Goal: Task Accomplishment & Management: Use online tool/utility

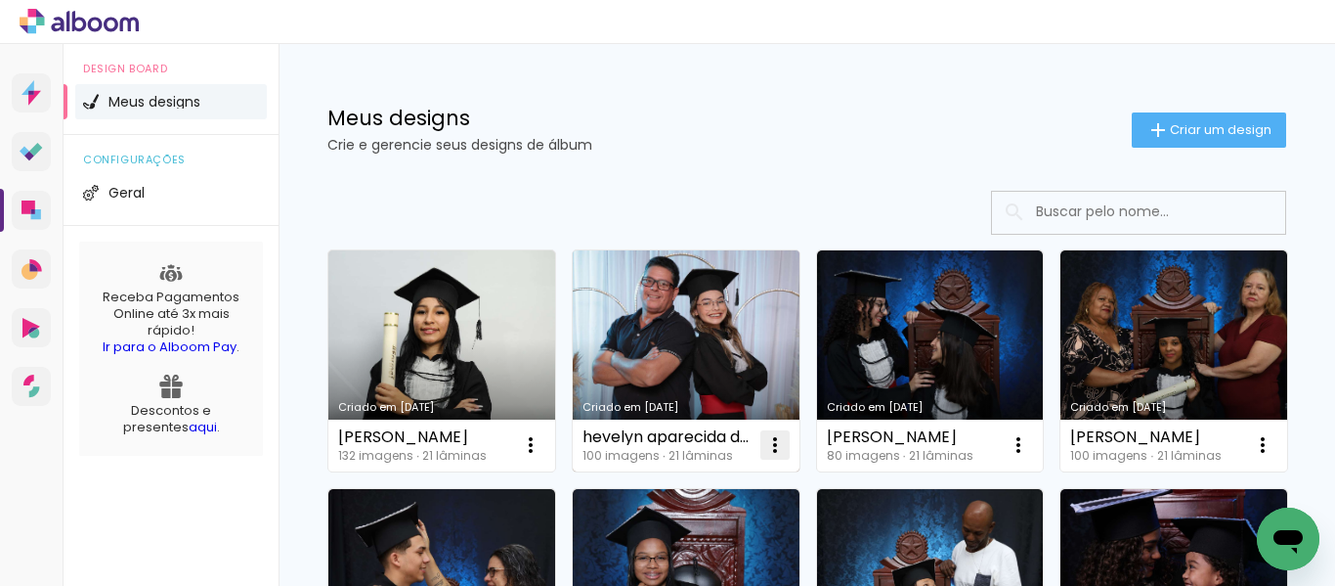
click at [771, 446] on iron-icon at bounding box center [775, 444] width 23 height 23
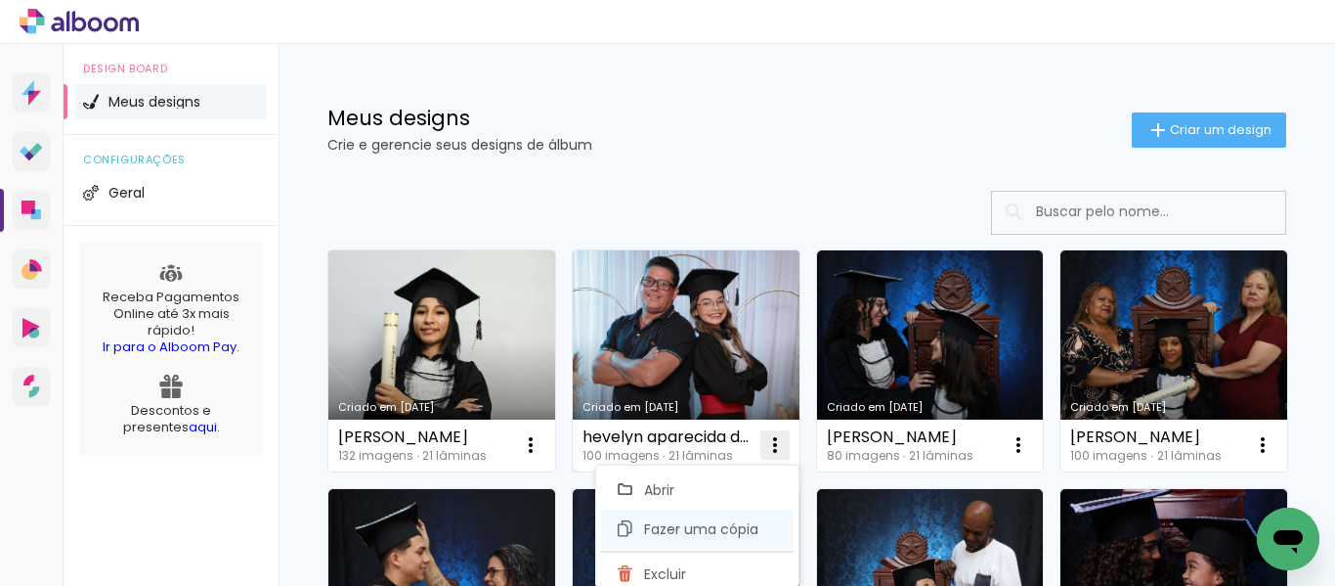
click at [681, 534] on span "Fazer uma cópia" at bounding box center [701, 529] width 114 height 14
type input "Cópia de hevelyn aparecida dos santos"
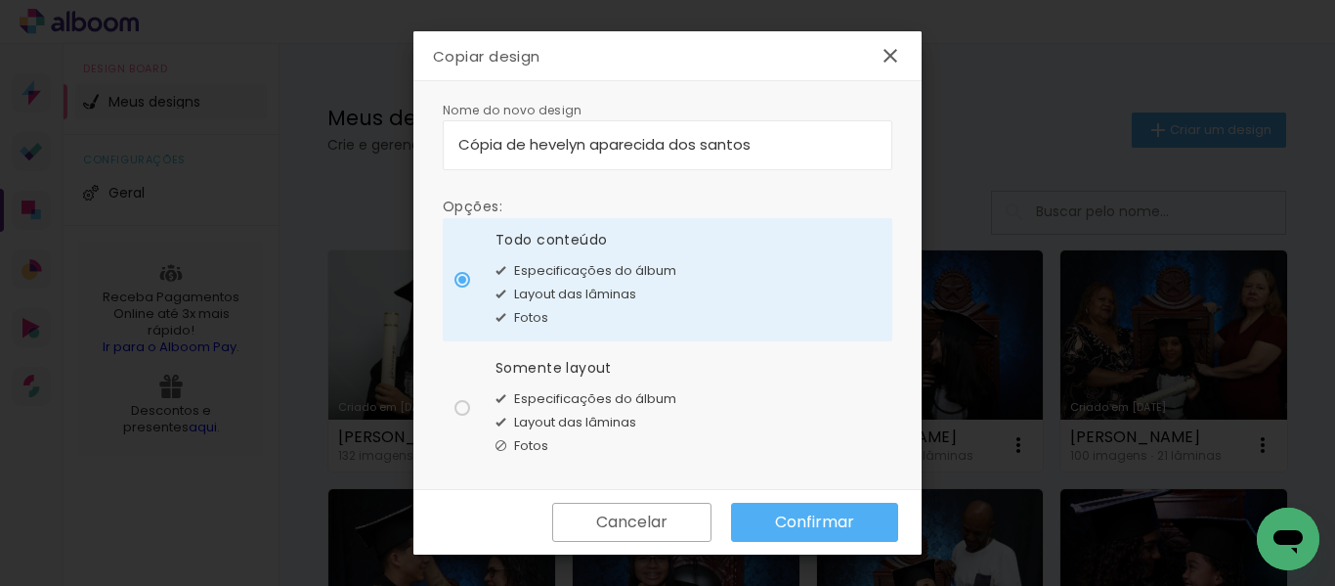
click at [455, 409] on div at bounding box center [463, 408] width 16 height 16
type paper-radio-button "on"
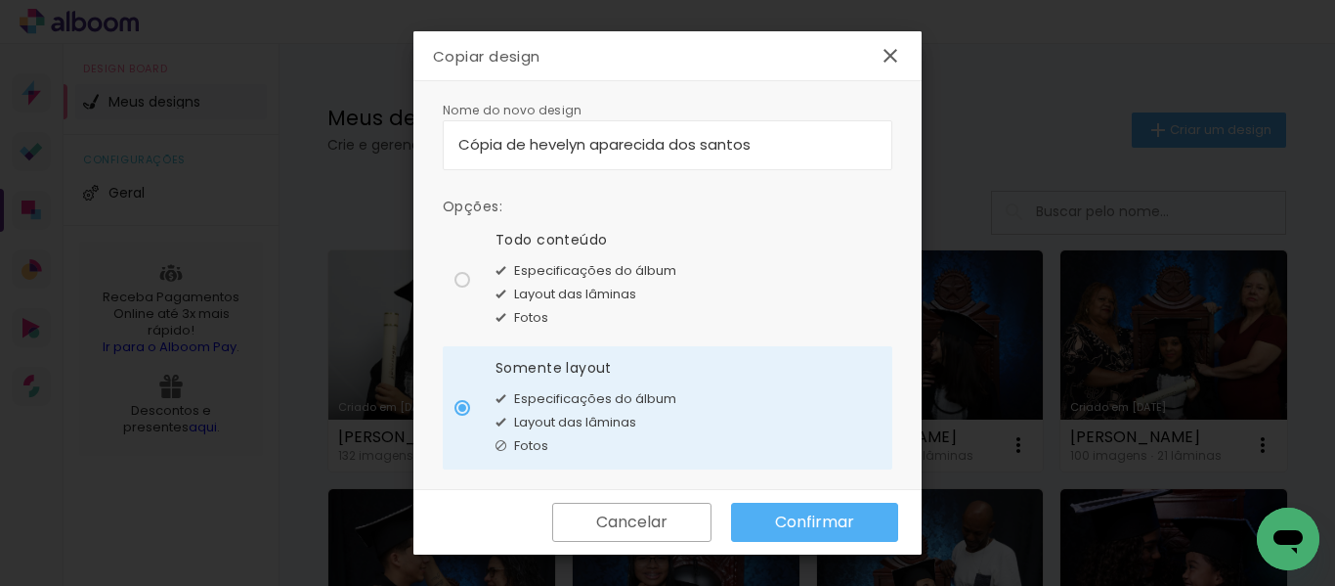
drag, startPoint x: 761, startPoint y: 143, endPoint x: 444, endPoint y: 149, distance: 316.8
click at [444, 149] on paper-input-container "Cópia de hevelyn aparecida dos santos" at bounding box center [668, 145] width 450 height 50
type input "nicoli-analy-de-[PERSON_NAME]"
type paper-input "nicoli-analy-de-[PERSON_NAME]"
click at [0, 0] on slot "Confirmar" at bounding box center [0, 0] width 0 height 0
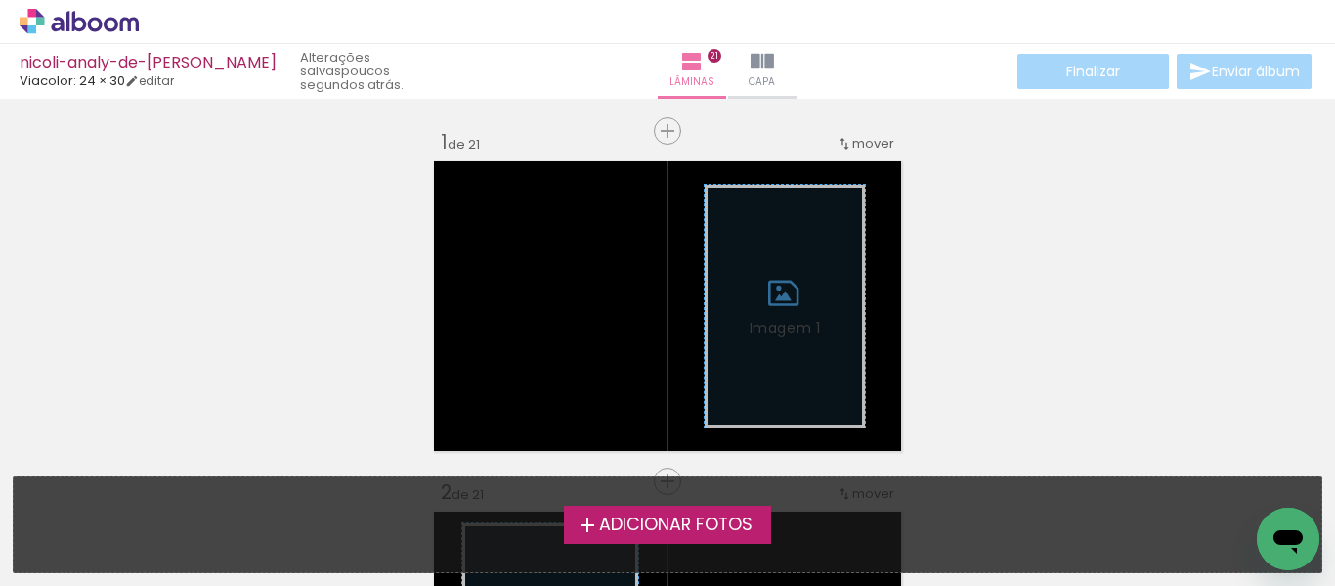
click at [649, 510] on label "Adicionar Fotos" at bounding box center [668, 523] width 208 height 37
click at [0, 0] on input "file" at bounding box center [0, 0] width 0 height 0
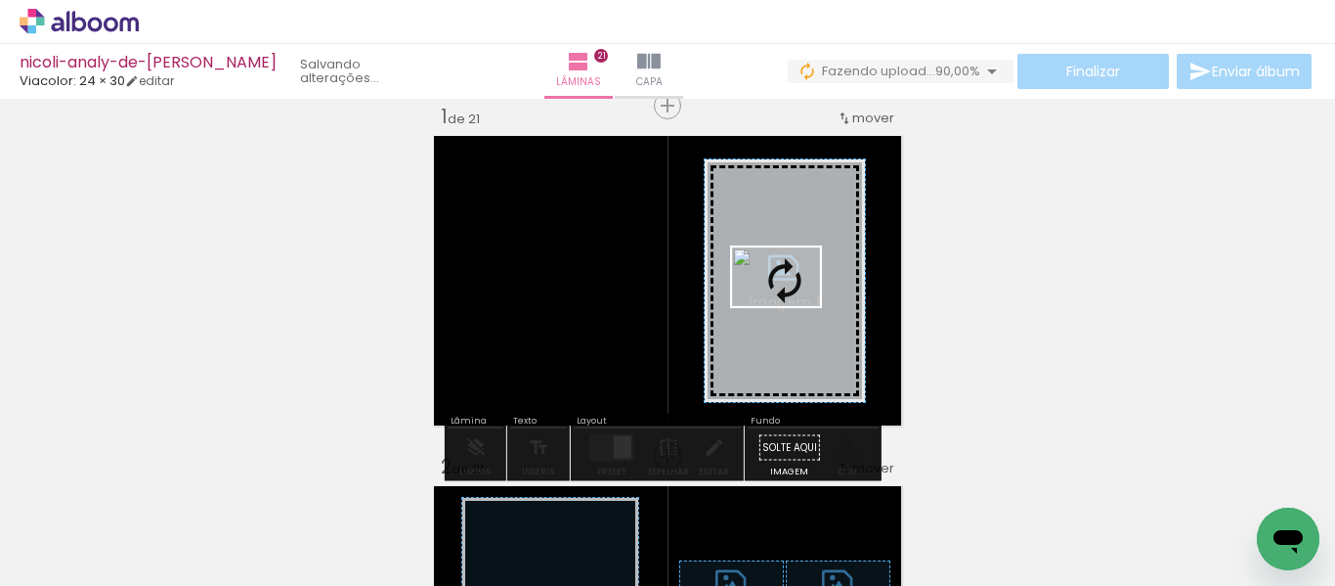
drag, startPoint x: 636, startPoint y: 531, endPoint x: 791, endPoint y: 306, distance: 272.8
click at [791, 306] on quentale-workspace at bounding box center [667, 293] width 1335 height 586
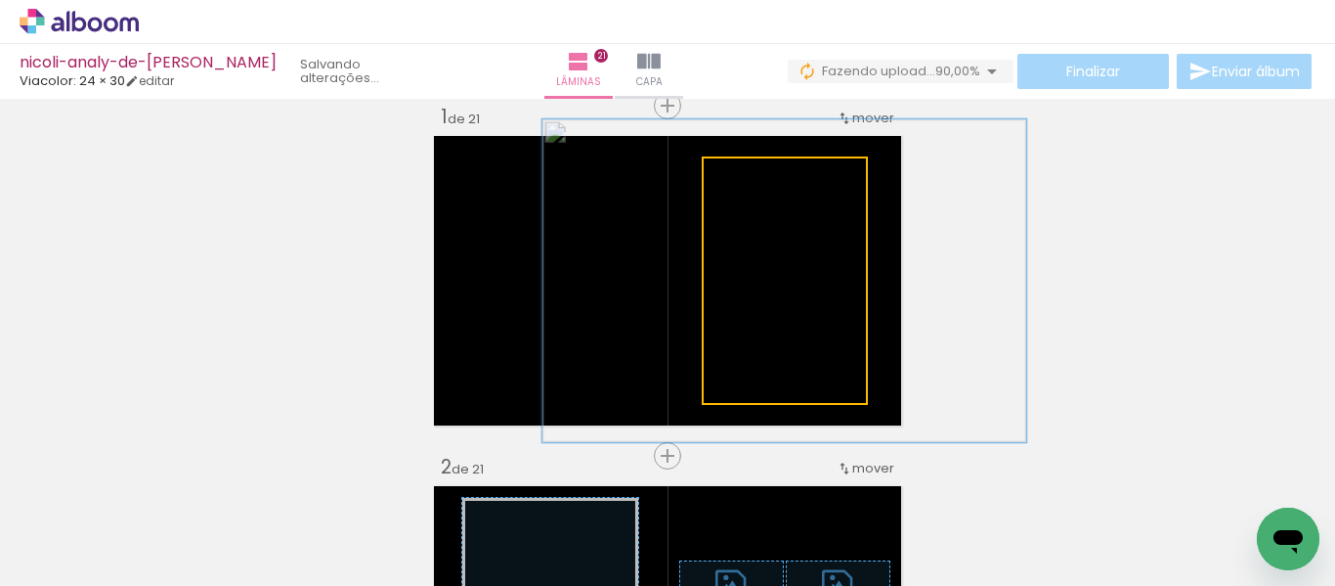
drag, startPoint x: 745, startPoint y: 180, endPoint x: 766, endPoint y: 181, distance: 21.5
type paper-slider "132"
click at [766, 181] on div at bounding box center [772, 179] width 18 height 18
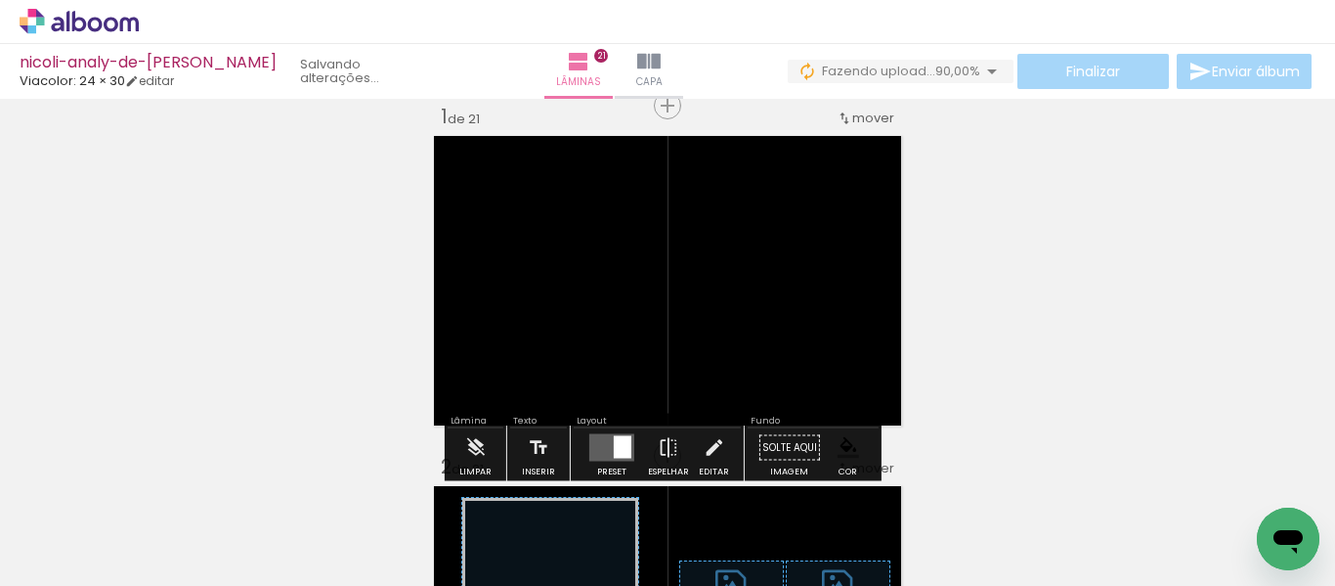
click at [766, 308] on paper-item at bounding box center [766, 310] width 35 height 14
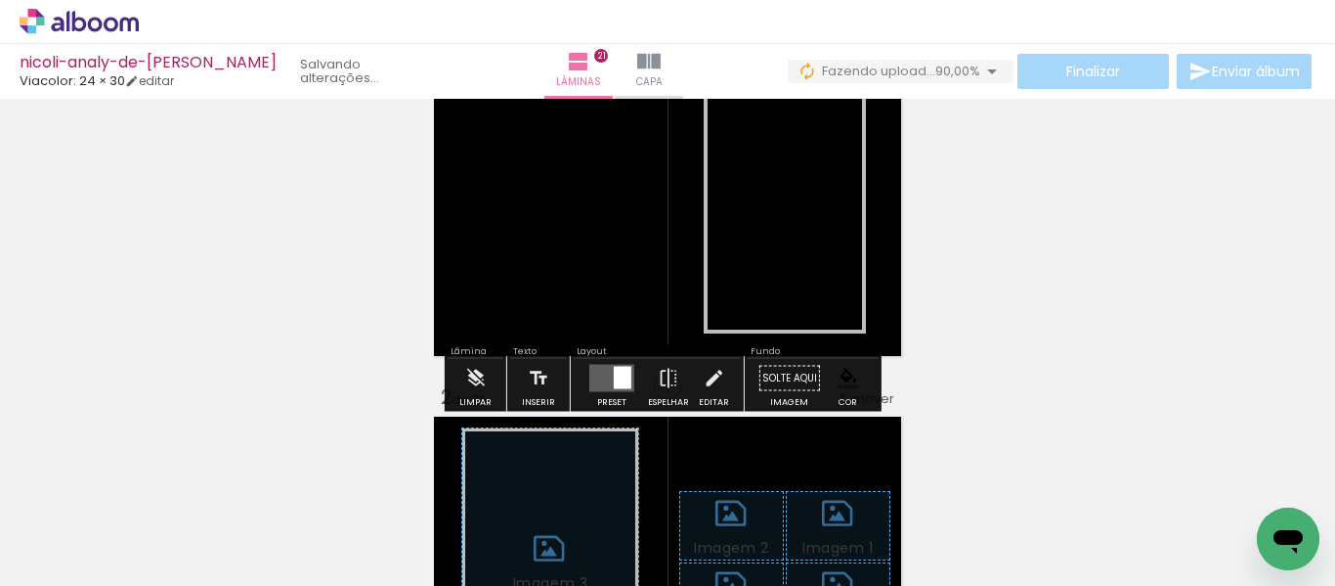
scroll to position [123, 0]
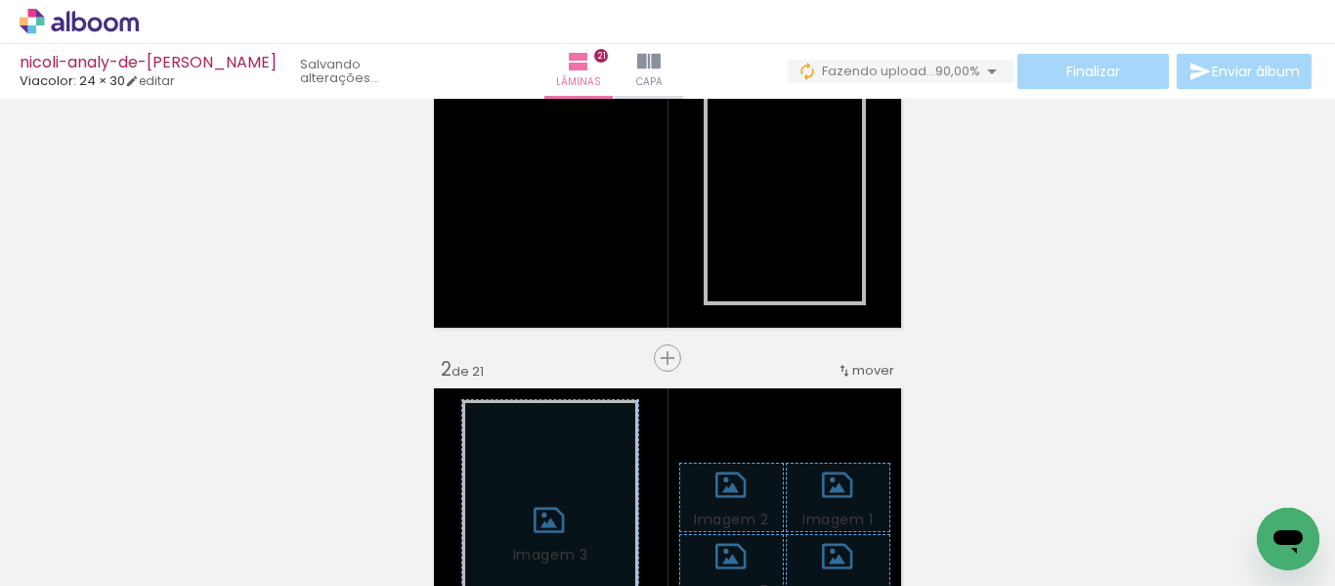
click at [102, 528] on iron-icon at bounding box center [100, 527] width 16 height 16
click at [0, 0] on slot "Não utilizadas" at bounding box center [0, 0] width 0 height 0
type input "Não utilizadas"
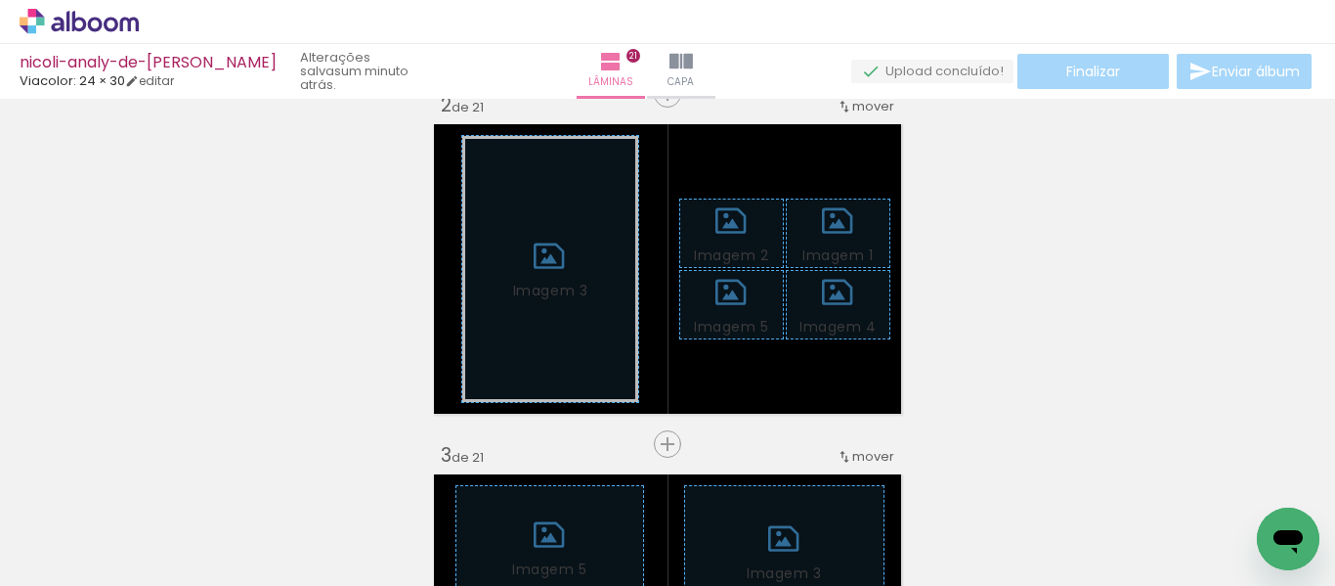
scroll to position [416, 0]
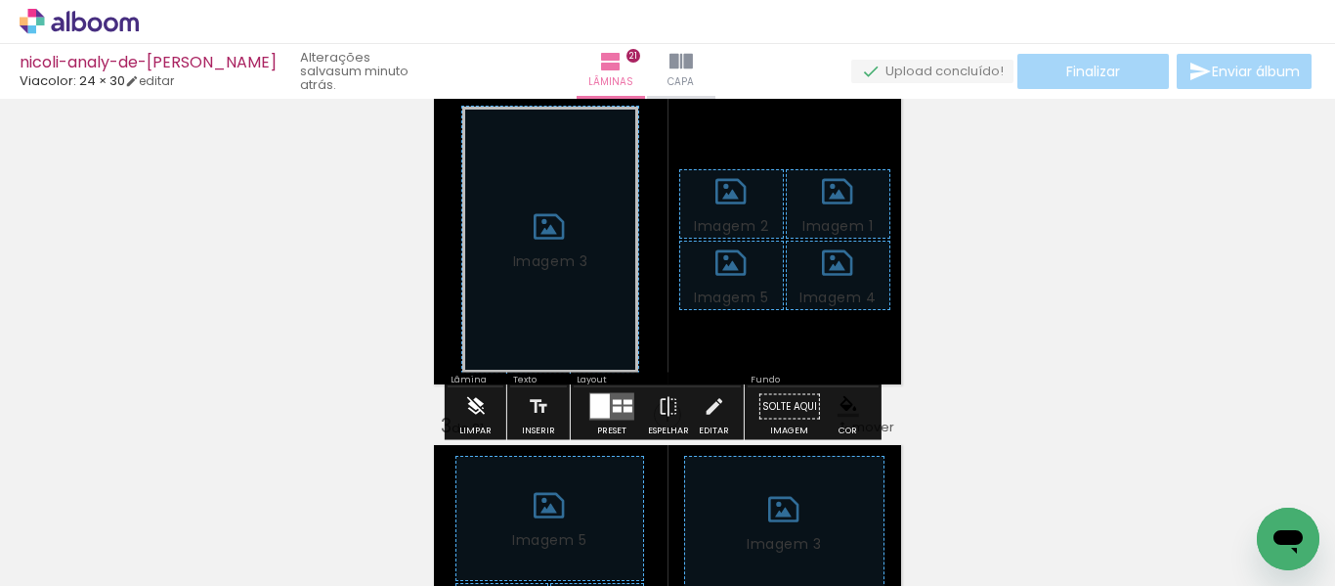
click at [468, 398] on iron-icon at bounding box center [475, 406] width 22 height 39
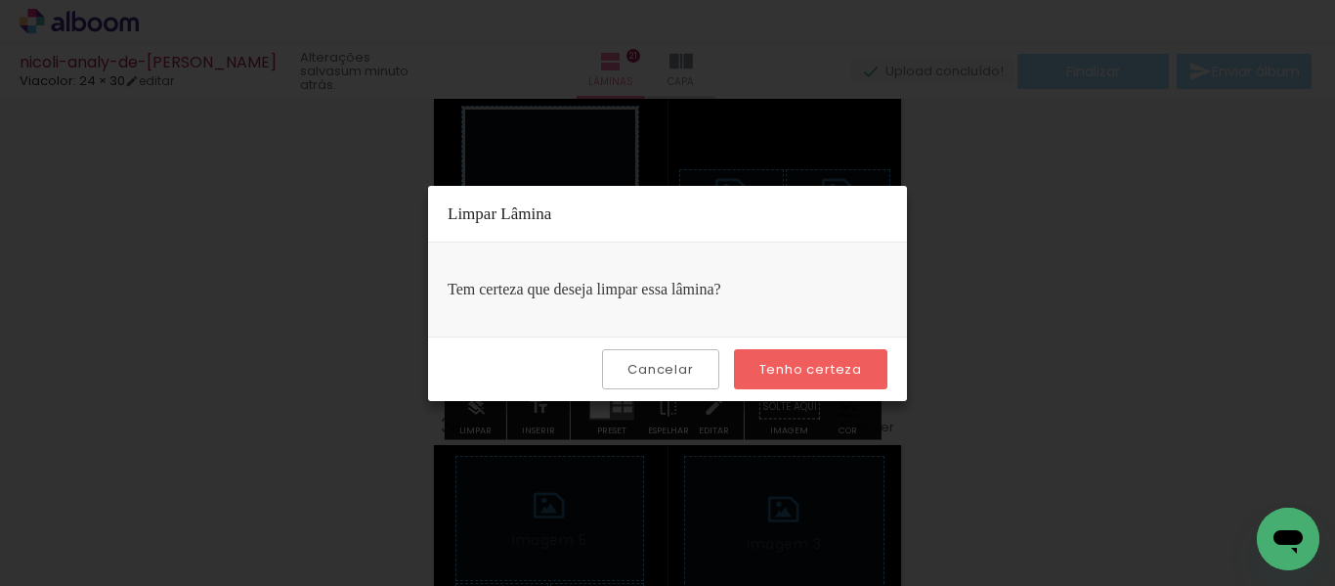
click at [0, 0] on slot "Tenho certeza" at bounding box center [0, 0] width 0 height 0
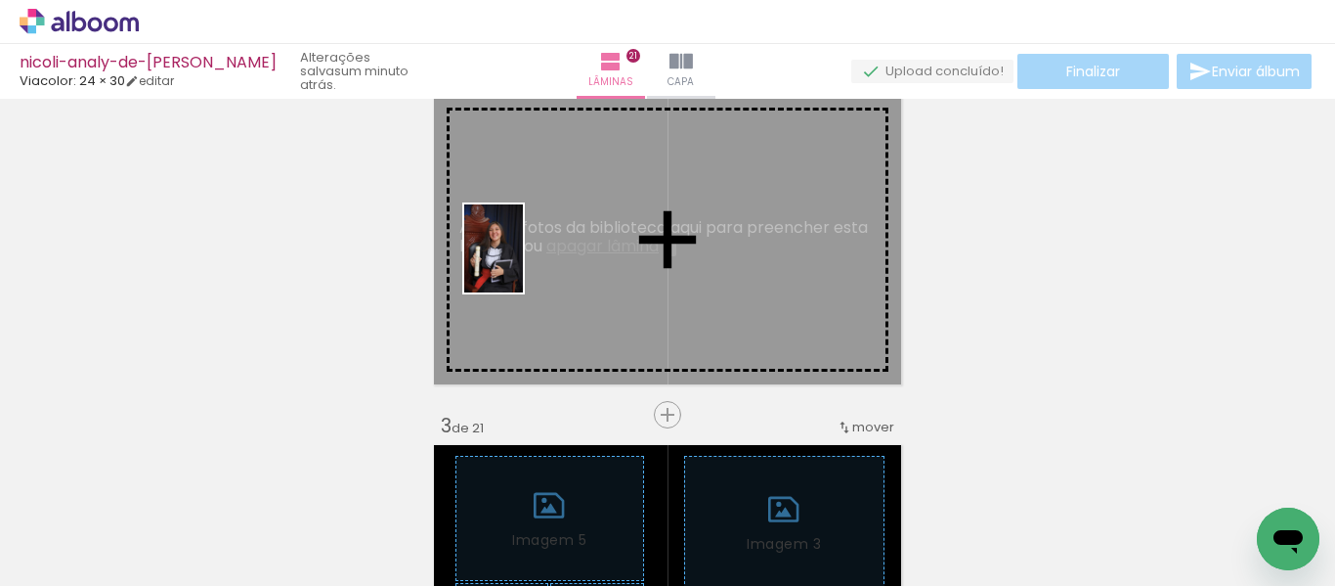
drag, startPoint x: 420, startPoint y: 529, endPoint x: 523, endPoint y: 263, distance: 285.1
click at [523, 263] on quentale-workspace at bounding box center [667, 293] width 1335 height 586
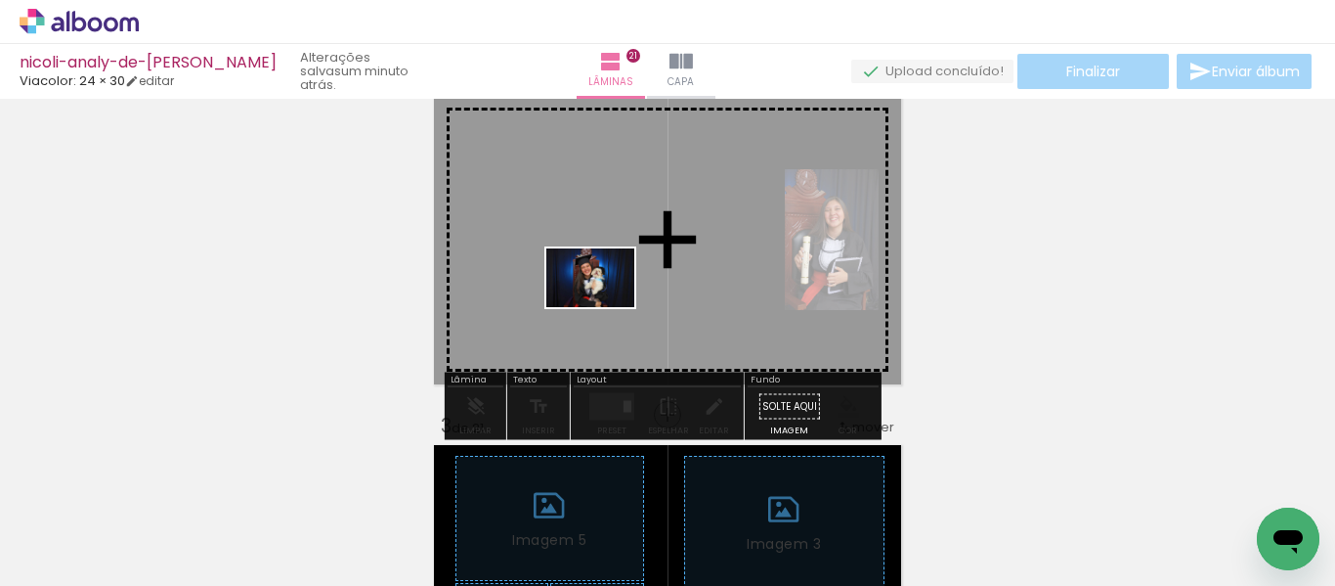
drag, startPoint x: 312, startPoint y: 533, endPoint x: 600, endPoint y: 304, distance: 368.1
click at [600, 304] on quentale-workspace at bounding box center [667, 293] width 1335 height 586
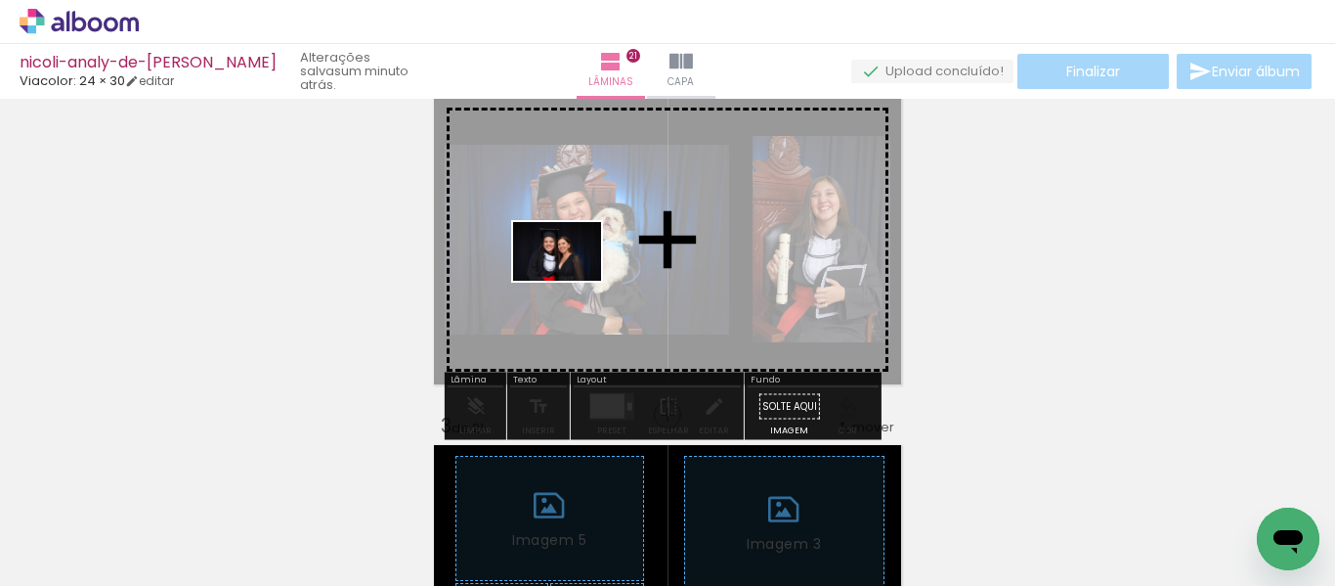
drag, startPoint x: 318, startPoint y: 533, endPoint x: 572, endPoint y: 281, distance: 358.1
click at [572, 281] on quentale-workspace at bounding box center [667, 293] width 1335 height 586
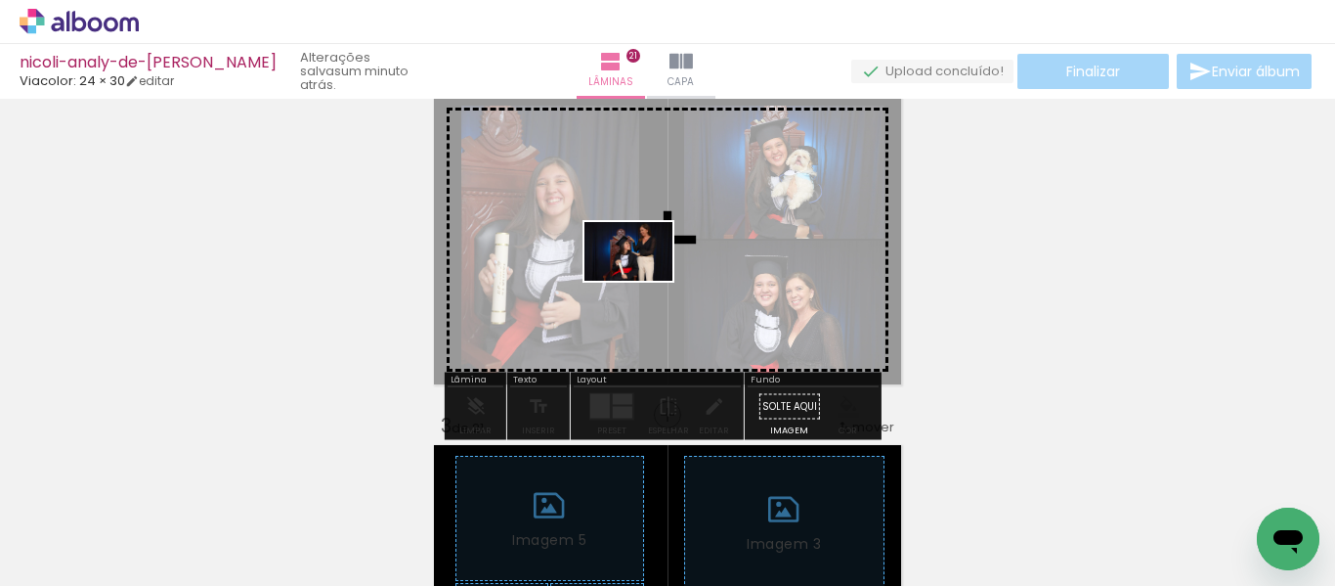
drag, startPoint x: 211, startPoint y: 534, endPoint x: 643, endPoint y: 281, distance: 500.9
click at [643, 281] on quentale-workspace at bounding box center [667, 293] width 1335 height 586
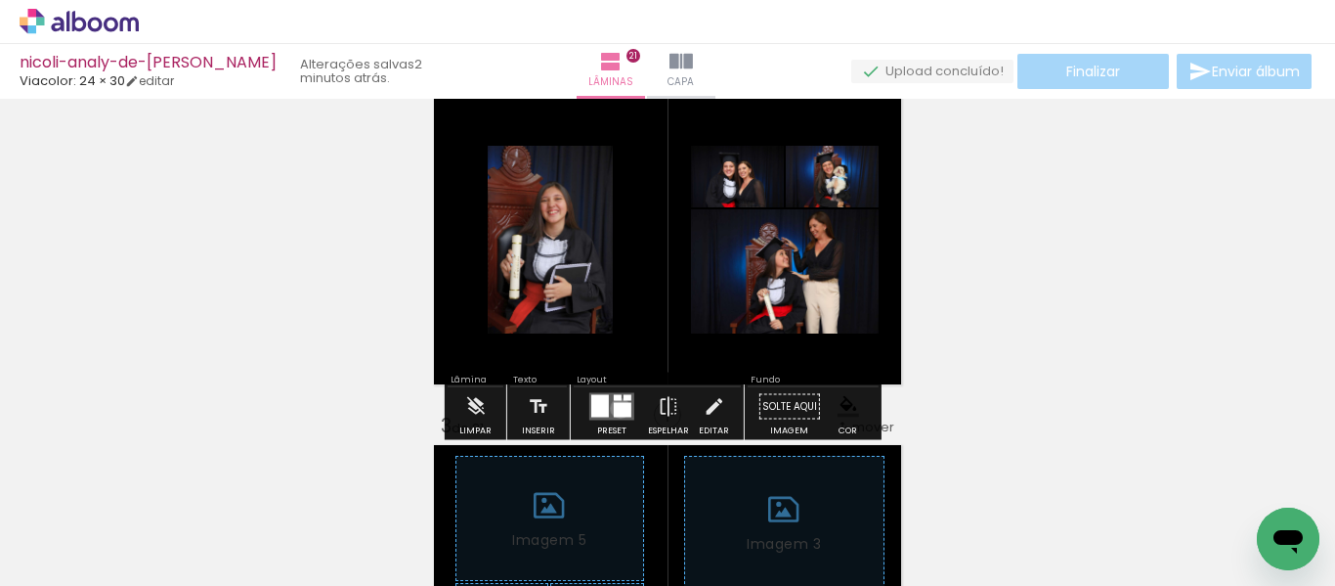
click at [616, 408] on div at bounding box center [623, 410] width 18 height 15
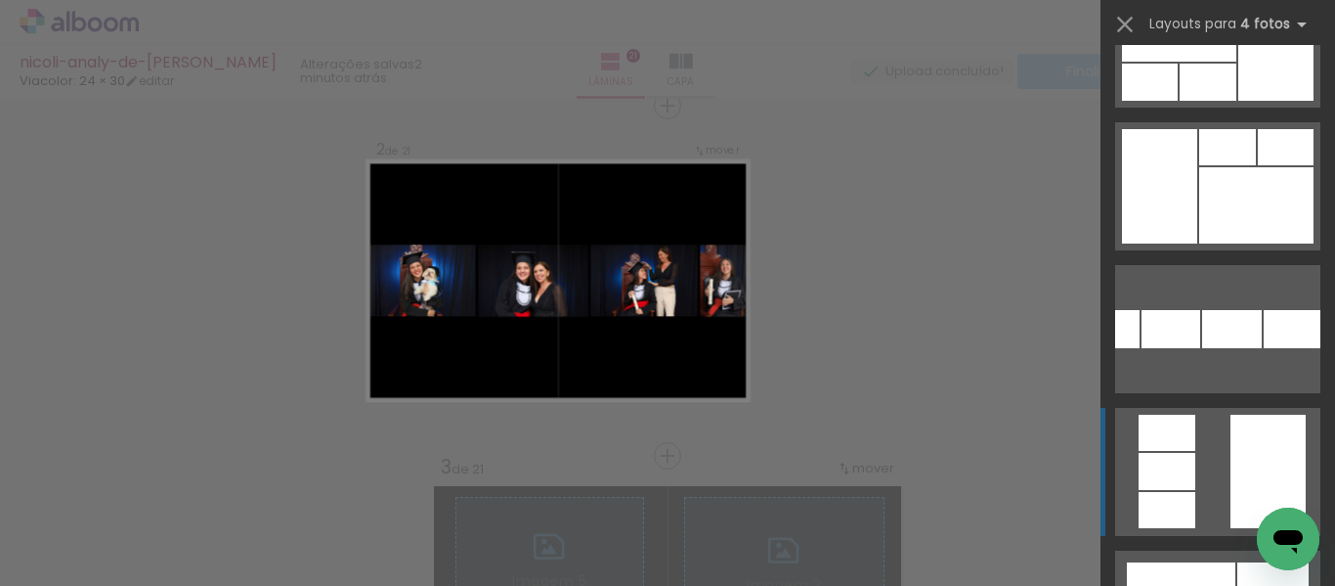
scroll to position [684, 0]
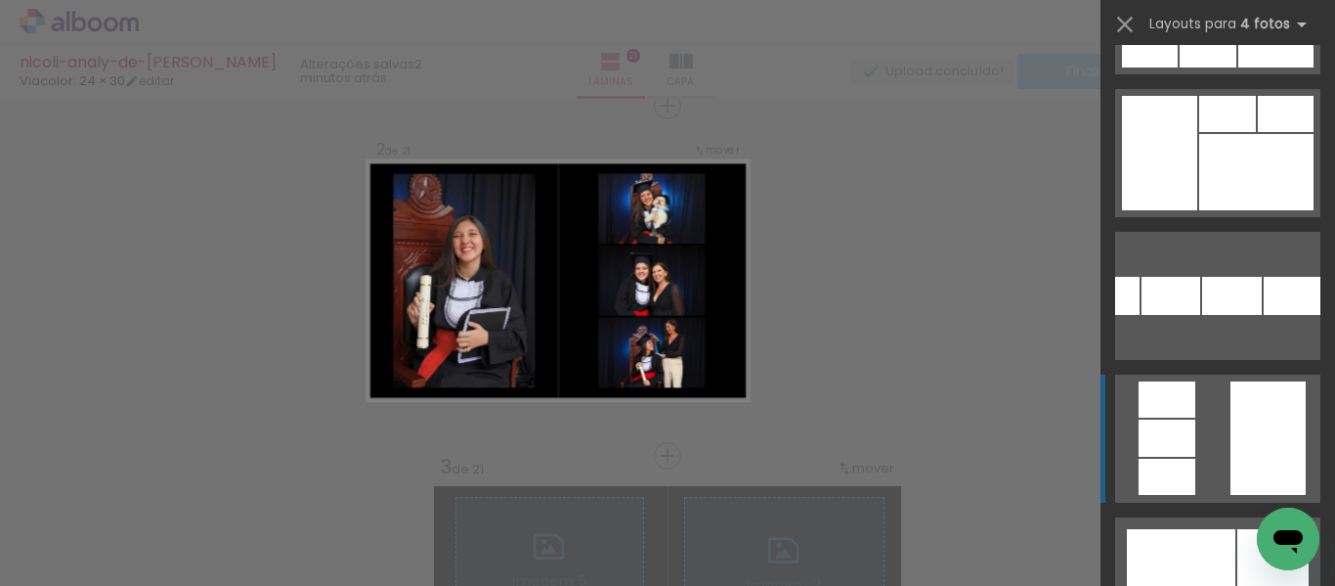
click at [1203, 414] on quentale-layouter at bounding box center [1218, 438] width 205 height 128
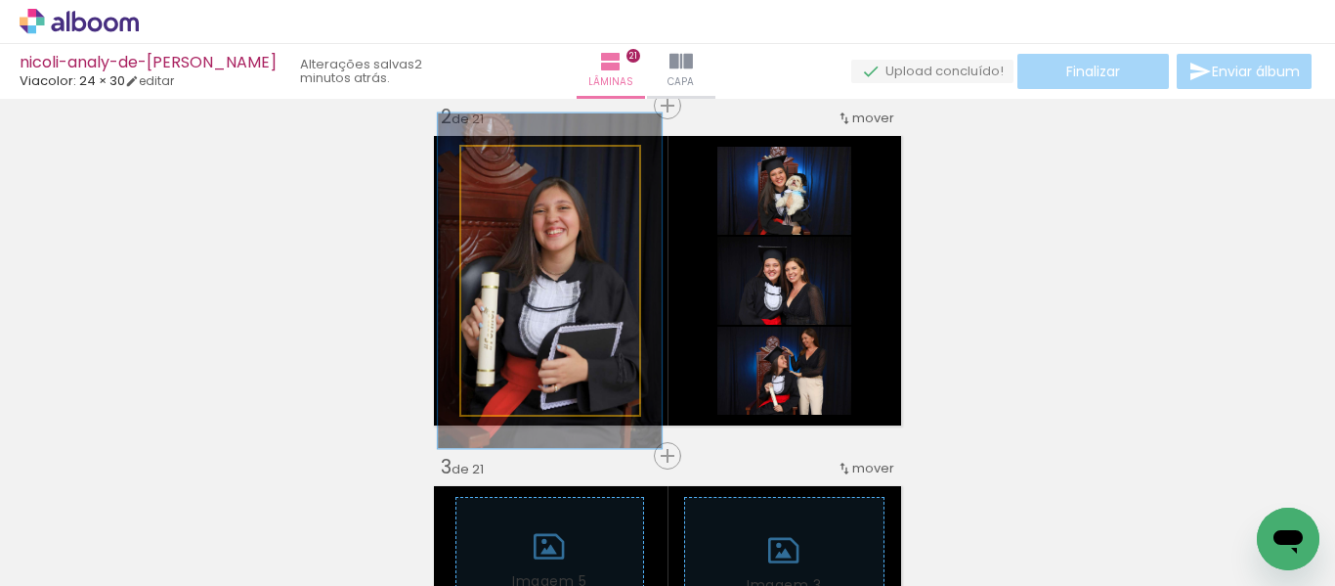
drag, startPoint x: 504, startPoint y: 168, endPoint x: 521, endPoint y: 168, distance: 16.6
type paper-slider "125"
click at [521, 168] on div at bounding box center [524, 167] width 18 height 18
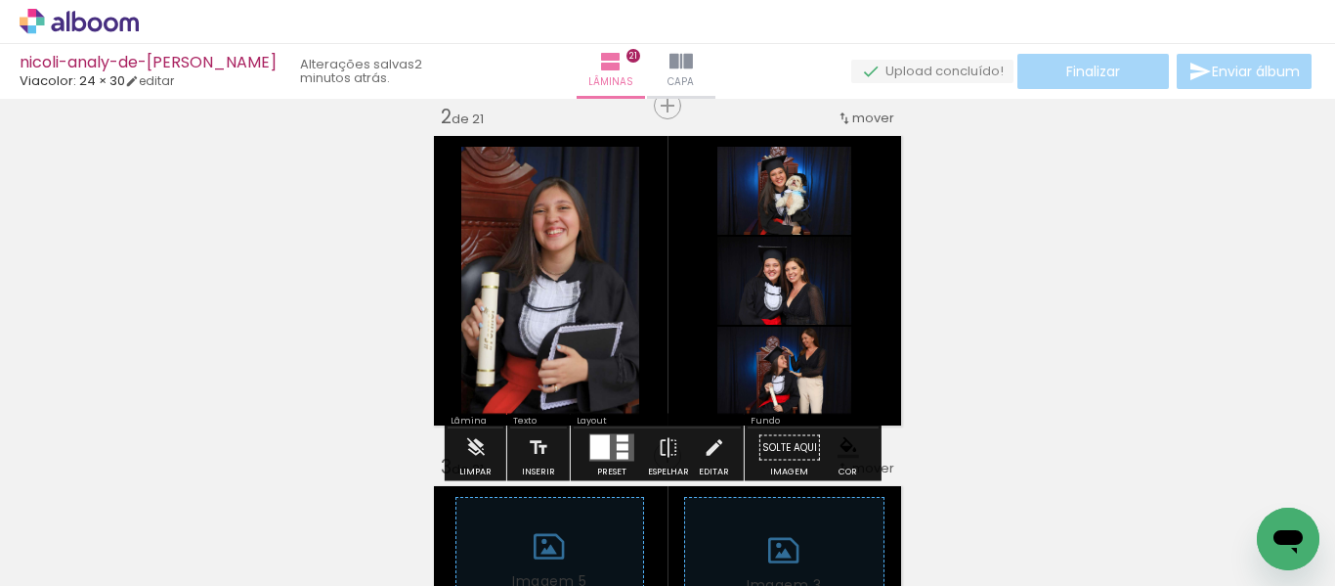
click at [478, 298] on paper-item at bounding box center [484, 298] width 35 height 14
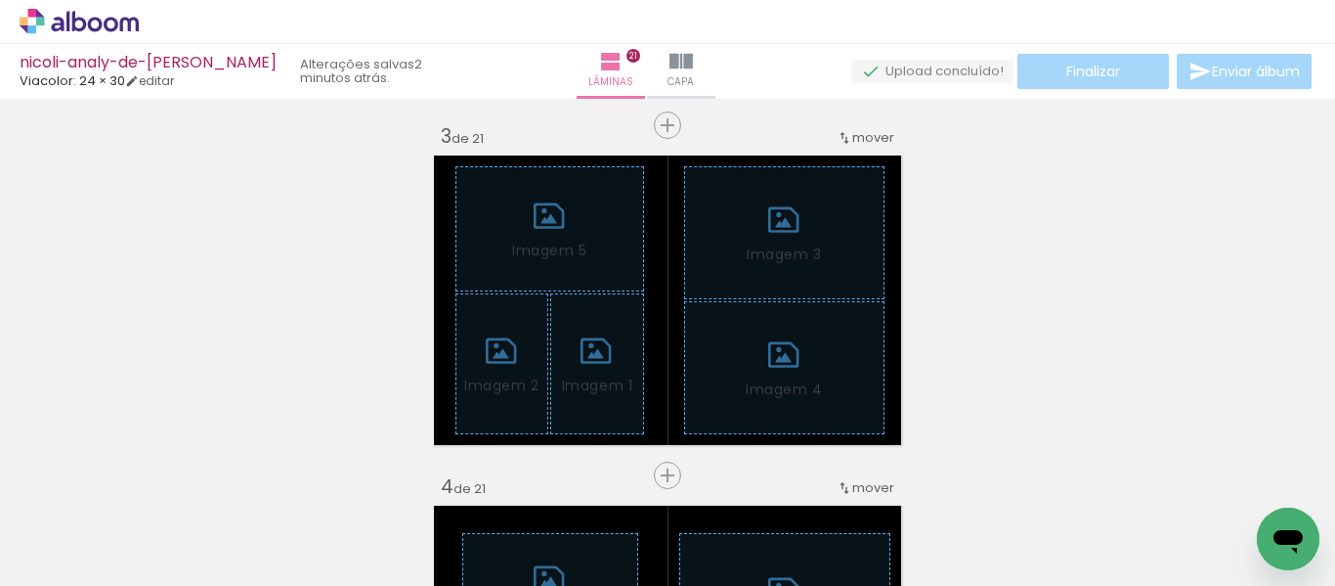
scroll to position [766, 0]
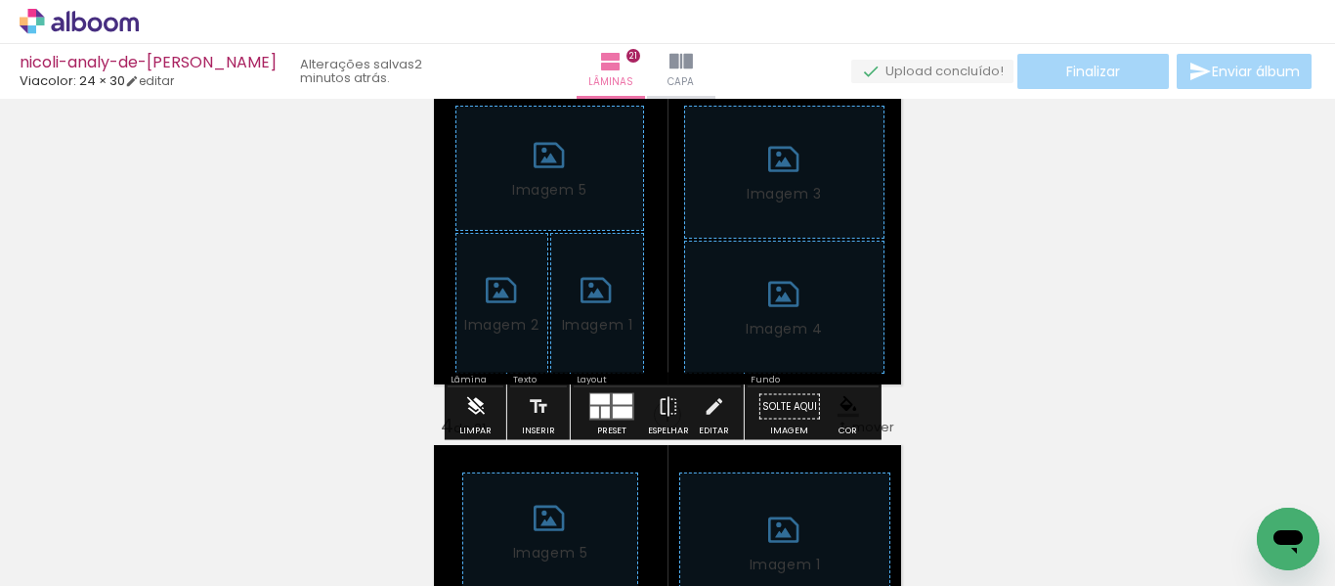
click at [473, 410] on iron-icon at bounding box center [475, 406] width 22 height 39
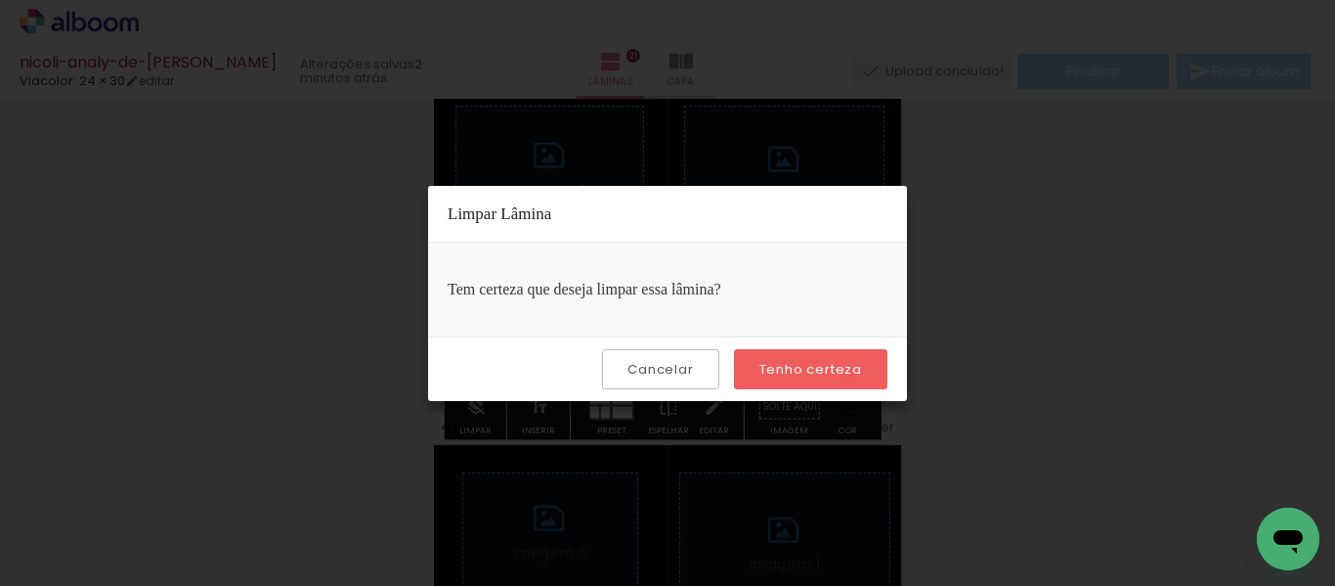
click at [760, 362] on paper-button "Tenho certeza" at bounding box center [810, 369] width 153 height 40
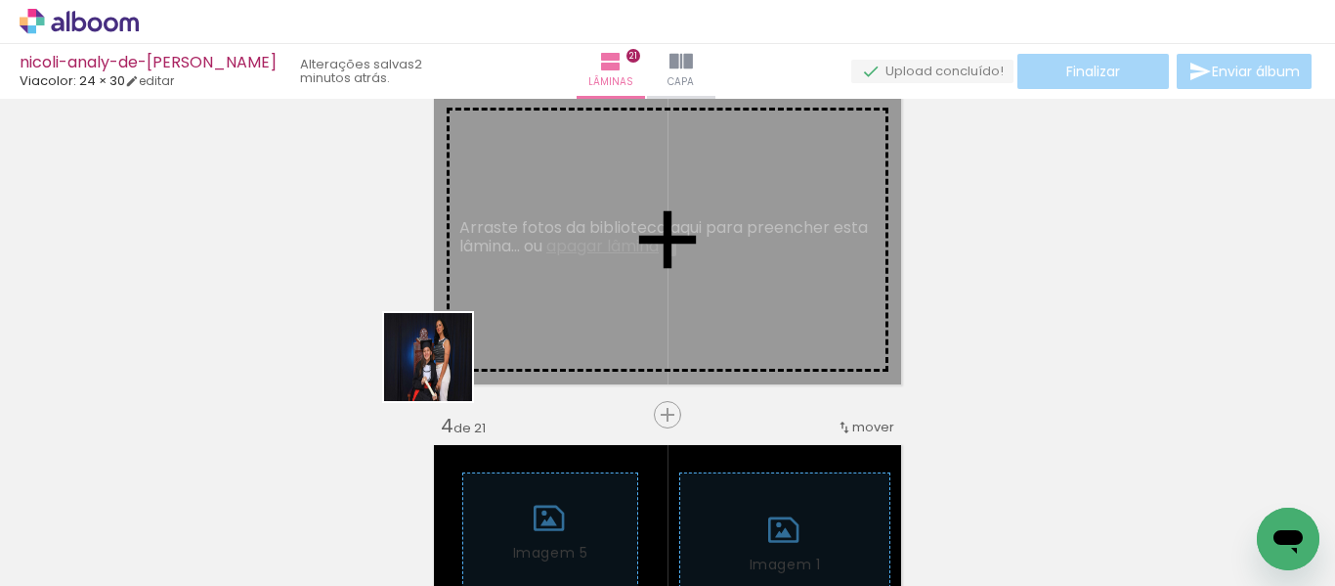
drag, startPoint x: 235, startPoint y: 509, endPoint x: 473, endPoint y: 319, distance: 305.4
click at [473, 319] on quentale-workspace at bounding box center [667, 293] width 1335 height 586
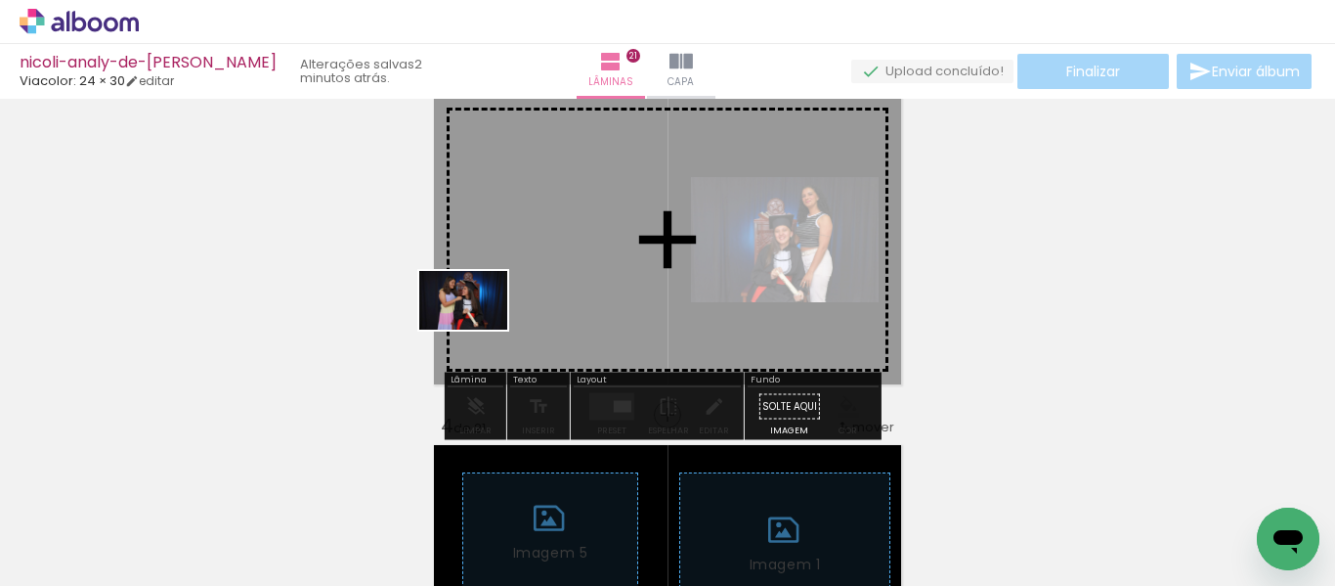
drag, startPoint x: 237, startPoint y: 522, endPoint x: 507, endPoint y: 326, distance: 334.6
click at [507, 326] on quentale-workspace at bounding box center [667, 293] width 1335 height 586
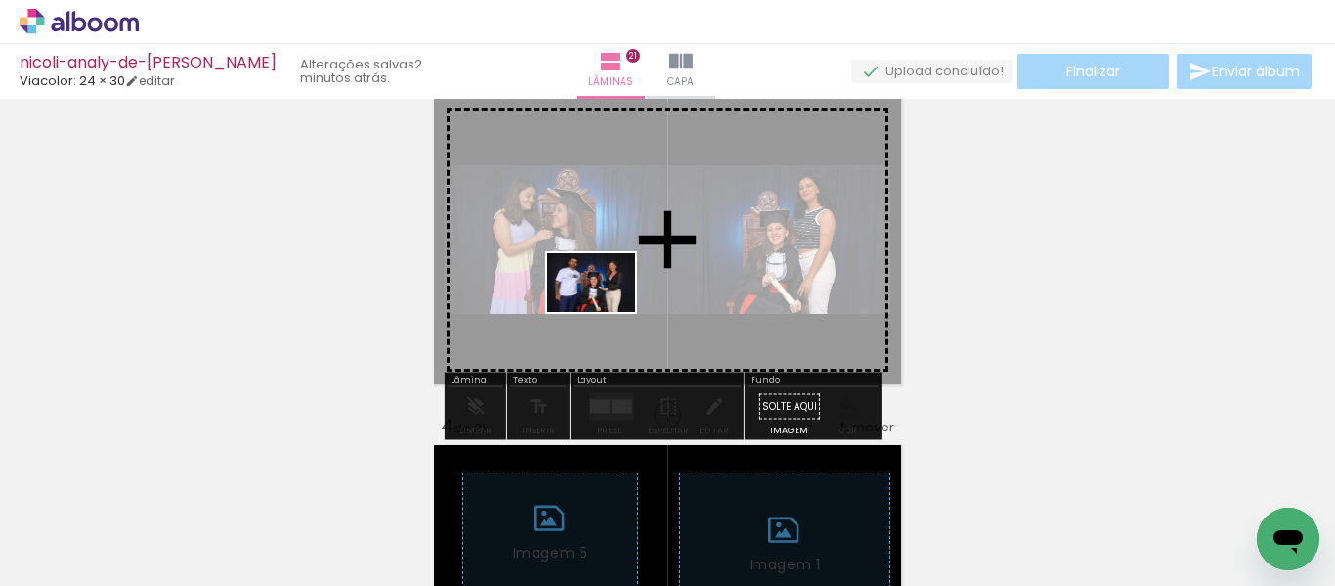
drag, startPoint x: 234, startPoint y: 528, endPoint x: 606, endPoint y: 312, distance: 430.6
click at [606, 312] on quentale-workspace at bounding box center [667, 293] width 1335 height 586
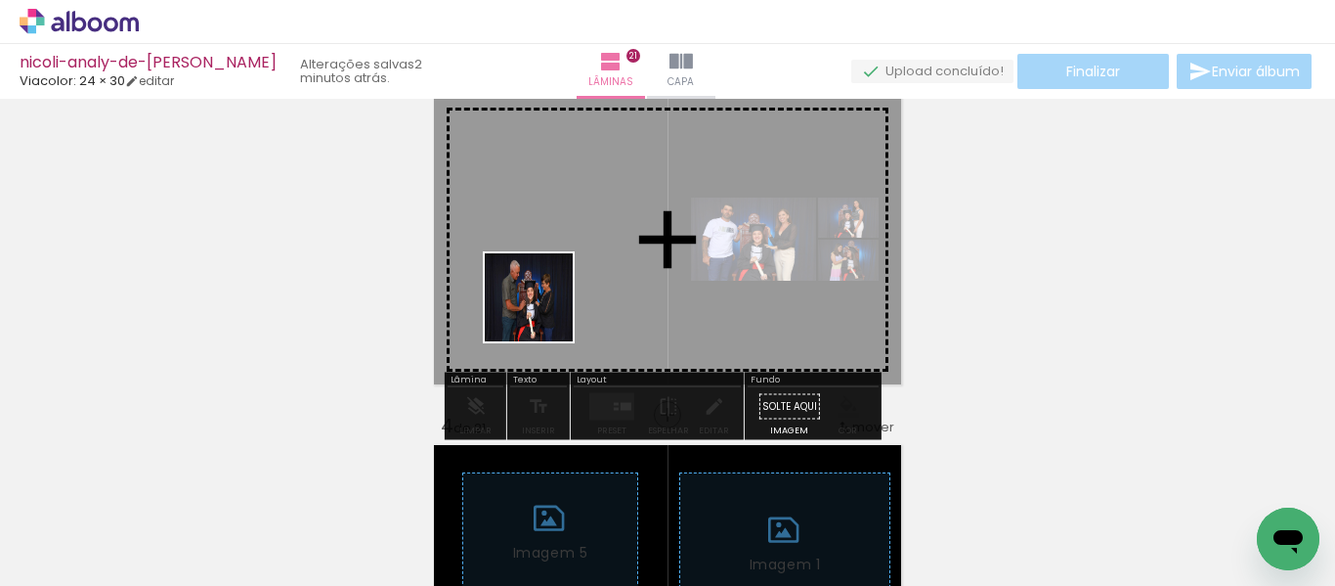
drag, startPoint x: 233, startPoint y: 513, endPoint x: 456, endPoint y: 388, distance: 255.6
click at [558, 290] on quentale-workspace at bounding box center [667, 293] width 1335 height 586
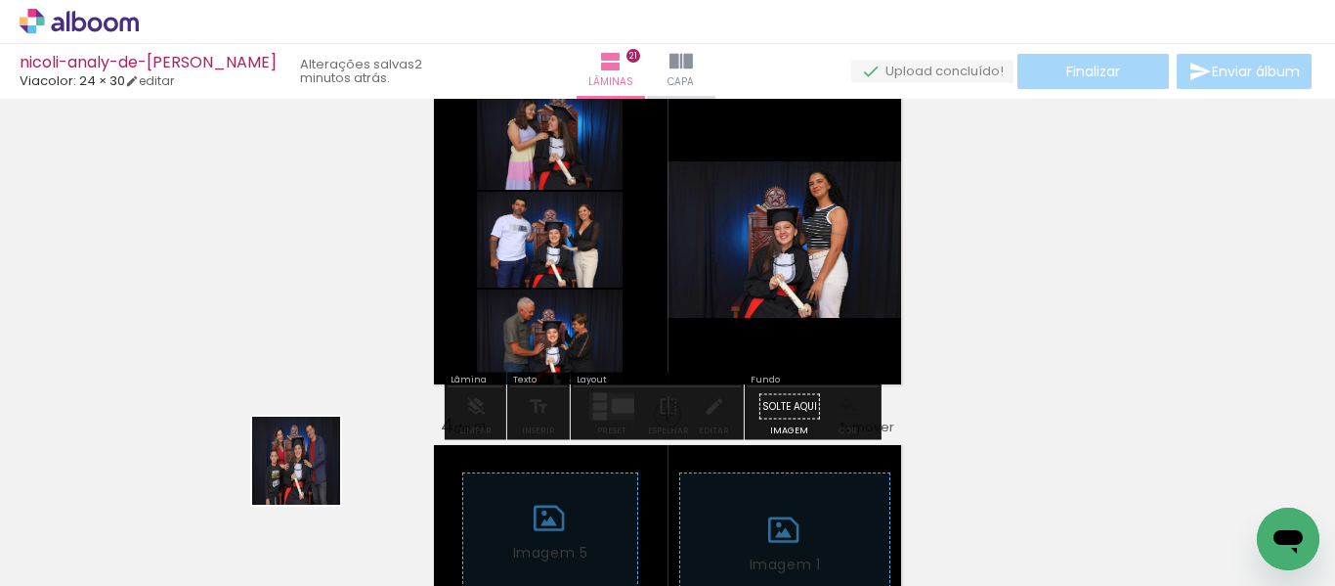
drag, startPoint x: 231, startPoint y: 522, endPoint x: 698, endPoint y: 253, distance: 539.1
click at [703, 245] on quentale-workspace at bounding box center [667, 293] width 1335 height 586
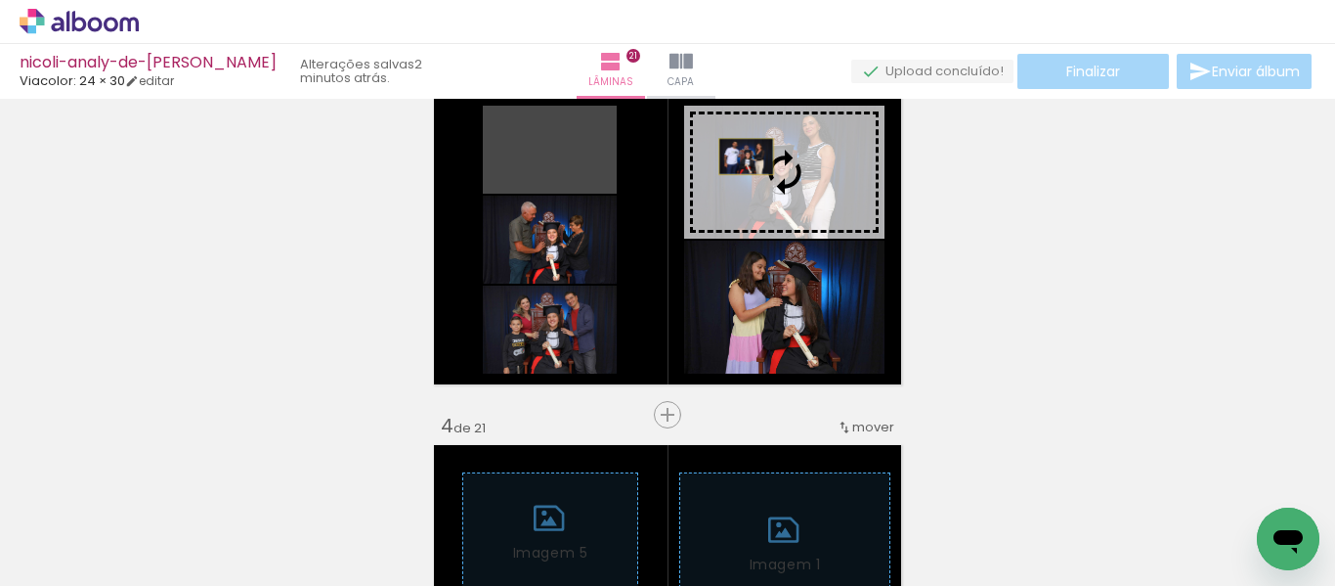
drag, startPoint x: 579, startPoint y: 172, endPoint x: 739, endPoint y: 156, distance: 161.1
click at [0, 0] on slot at bounding box center [0, 0] width 0 height 0
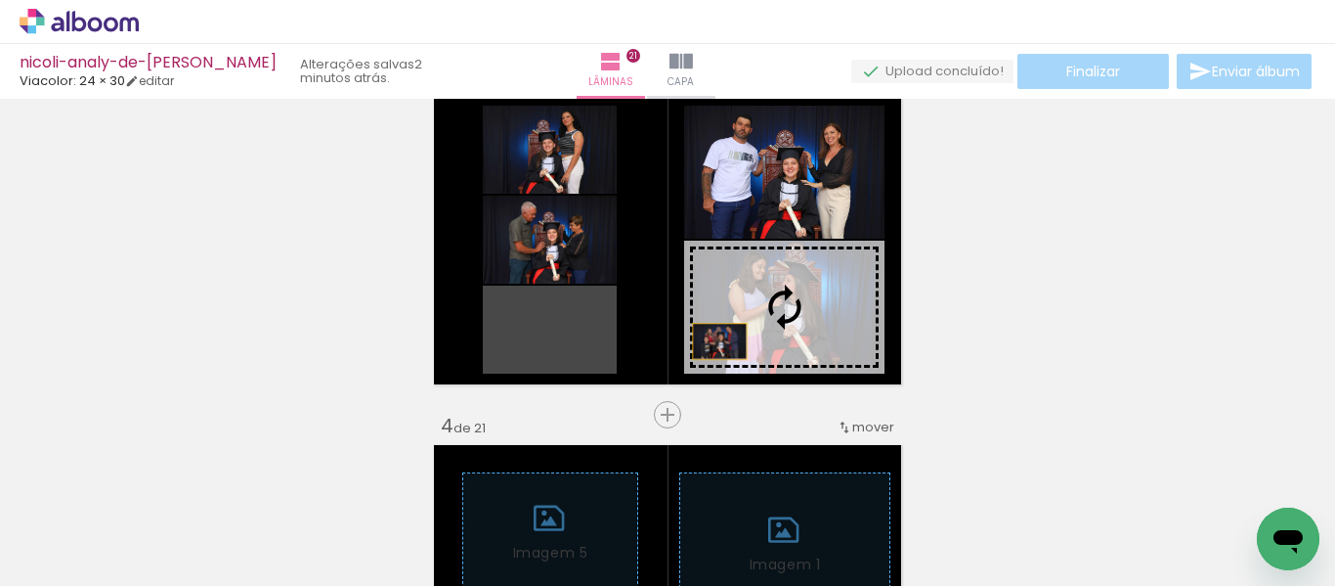
drag, startPoint x: 588, startPoint y: 350, endPoint x: 774, endPoint y: 327, distance: 188.2
click at [0, 0] on slot at bounding box center [0, 0] width 0 height 0
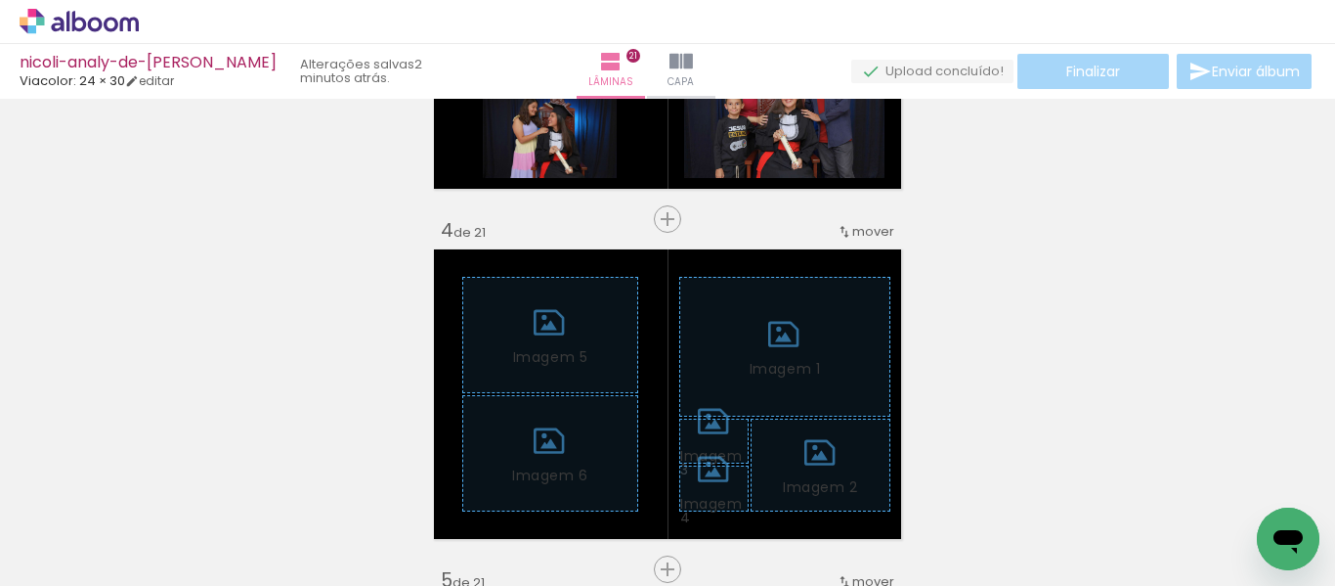
scroll to position [1060, 0]
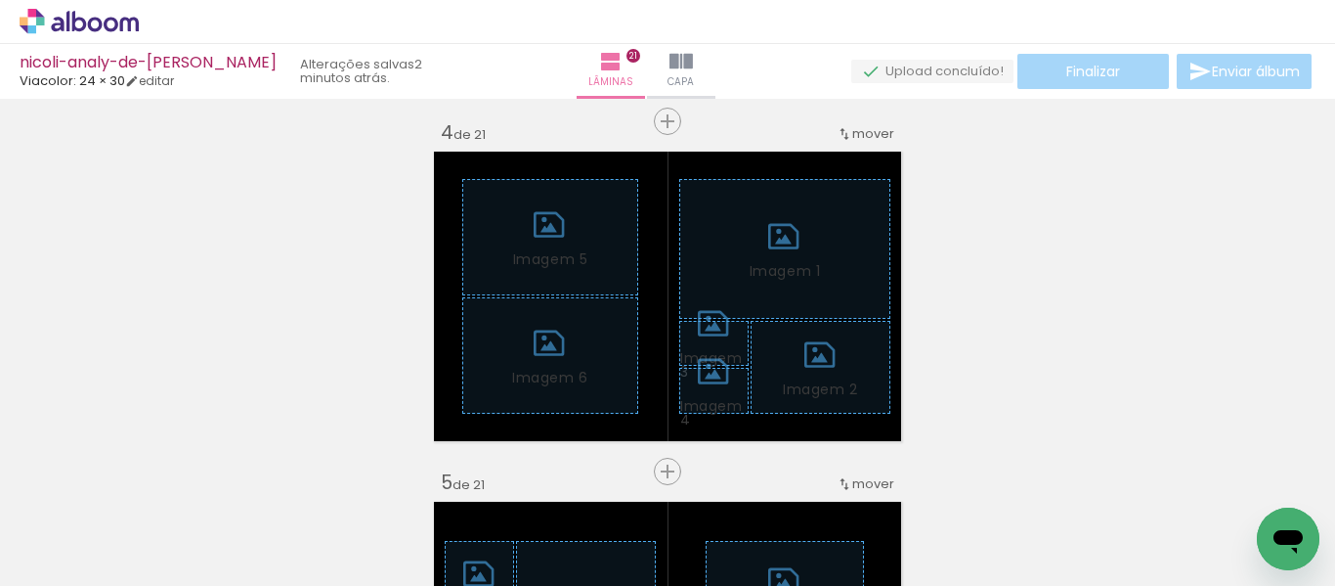
click at [75, 564] on span "Adicionar Fotos" at bounding box center [69, 575] width 59 height 22
click at [0, 0] on input "file" at bounding box center [0, 0] width 0 height 0
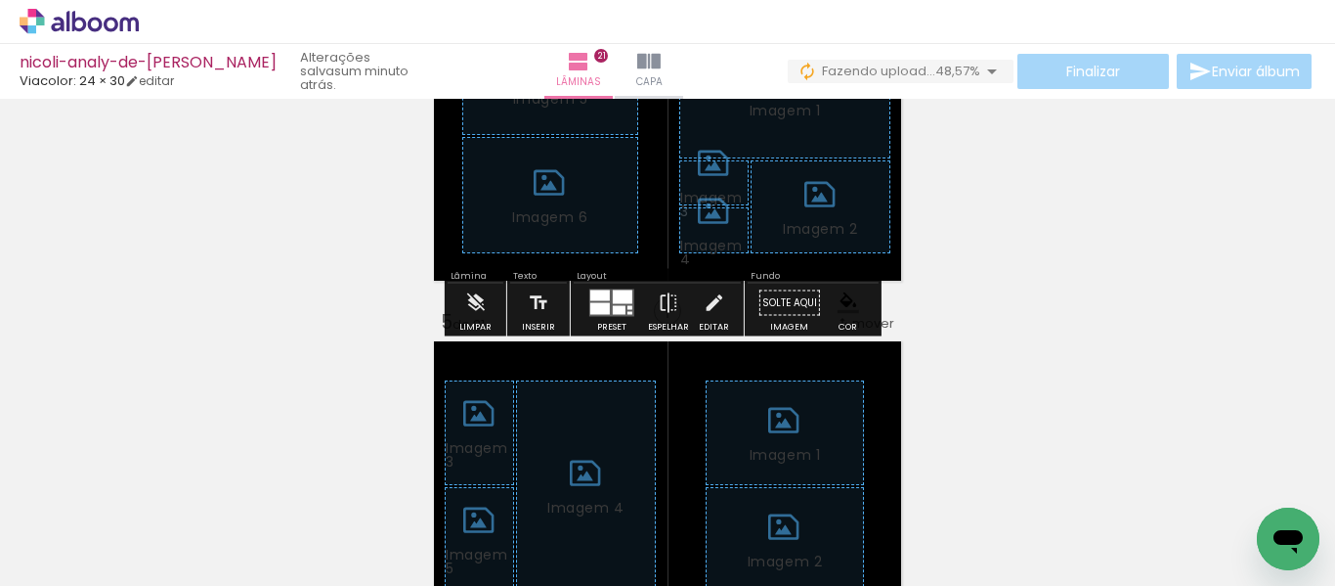
scroll to position [1255, 0]
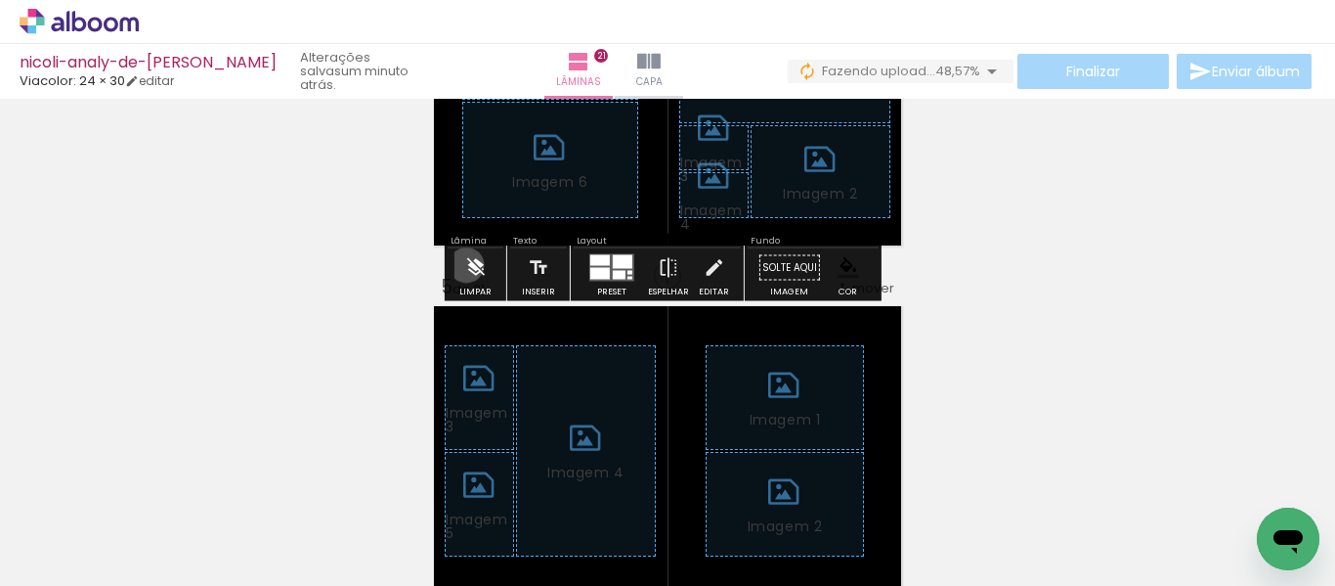
click at [466, 265] on iron-icon at bounding box center [475, 267] width 22 height 39
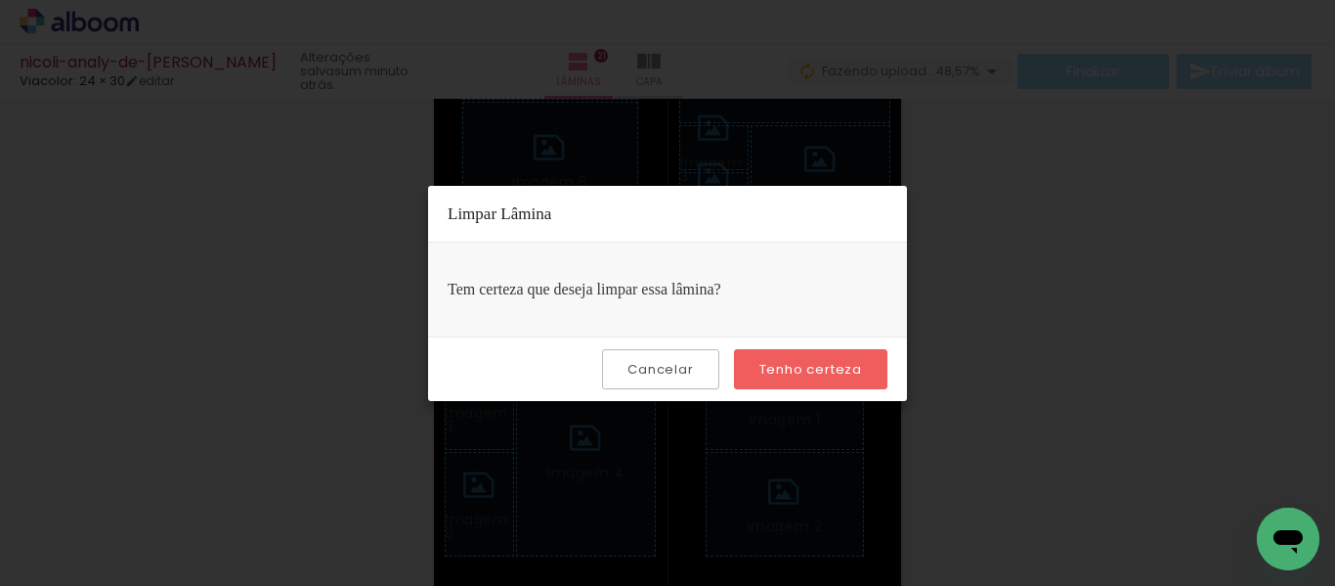
click at [0, 0] on slot "Tenho certeza" at bounding box center [0, 0] width 0 height 0
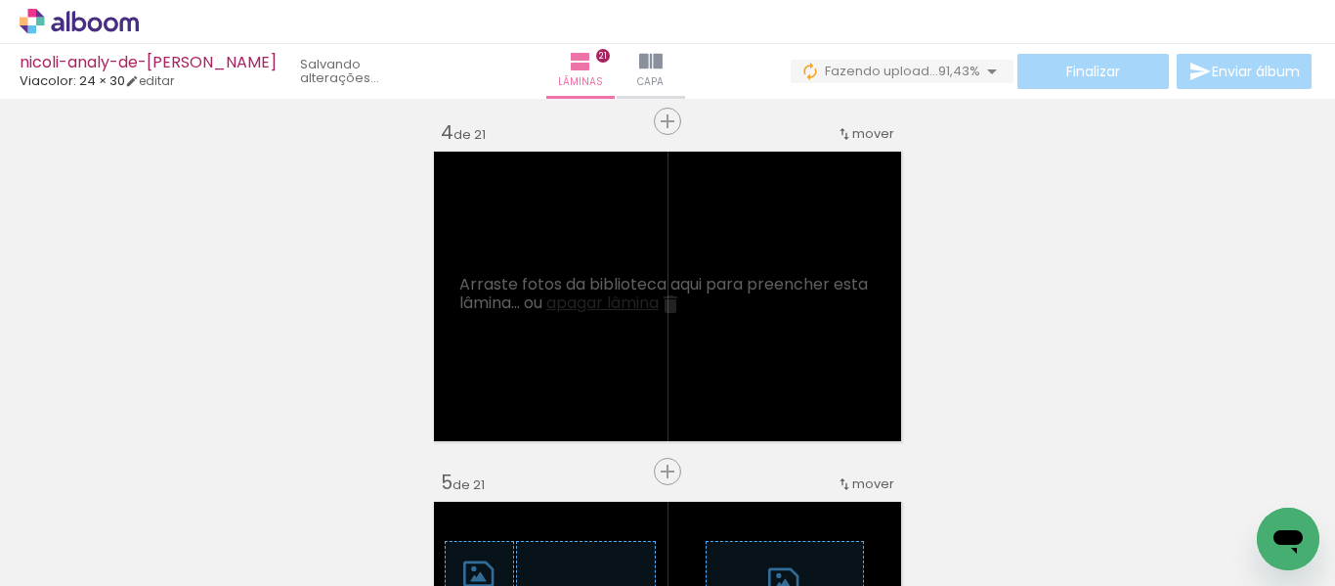
scroll to position [0, 465]
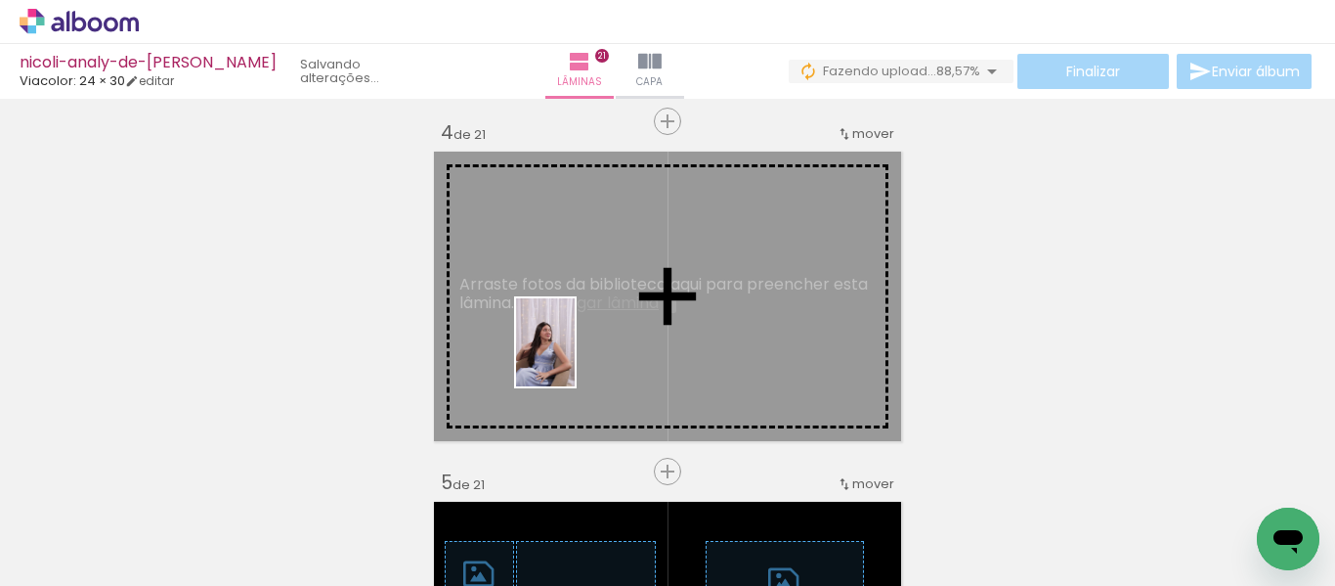
drag, startPoint x: 605, startPoint y: 507, endPoint x: 575, endPoint y: 357, distance: 153.6
click at [575, 357] on quentale-workspace at bounding box center [667, 293] width 1335 height 586
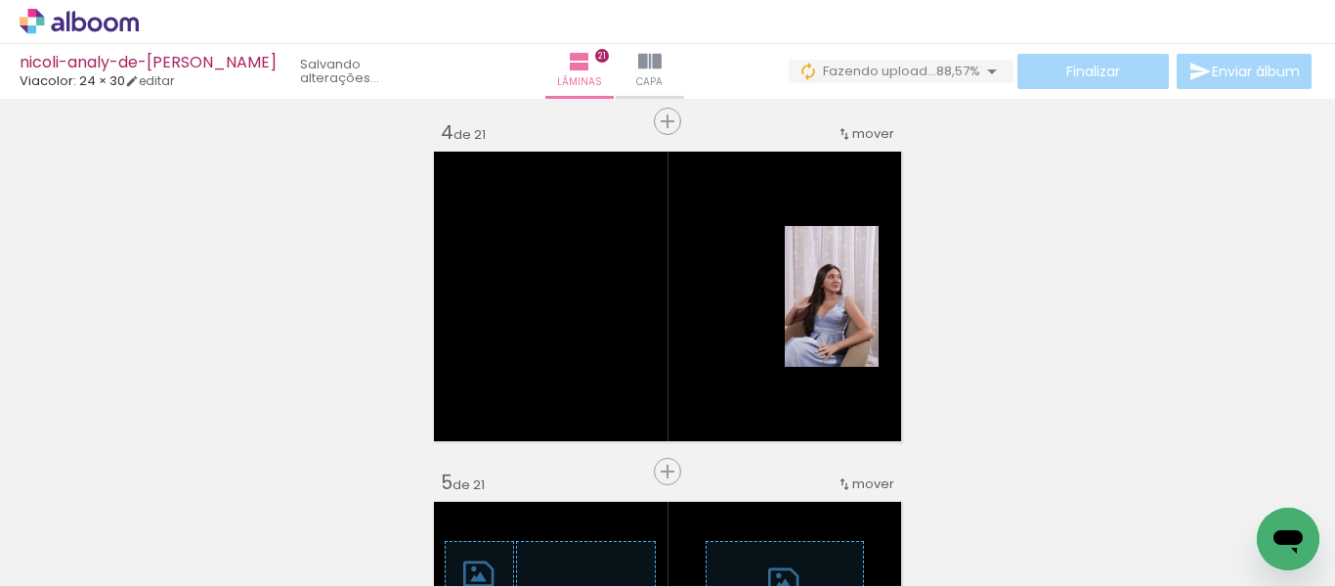
scroll to position [0, 759]
drag, startPoint x: 931, startPoint y: 570, endPoint x: 978, endPoint y: 551, distance: 50.5
click at [978, 551] on quentale-thumb at bounding box center [969, 519] width 109 height 112
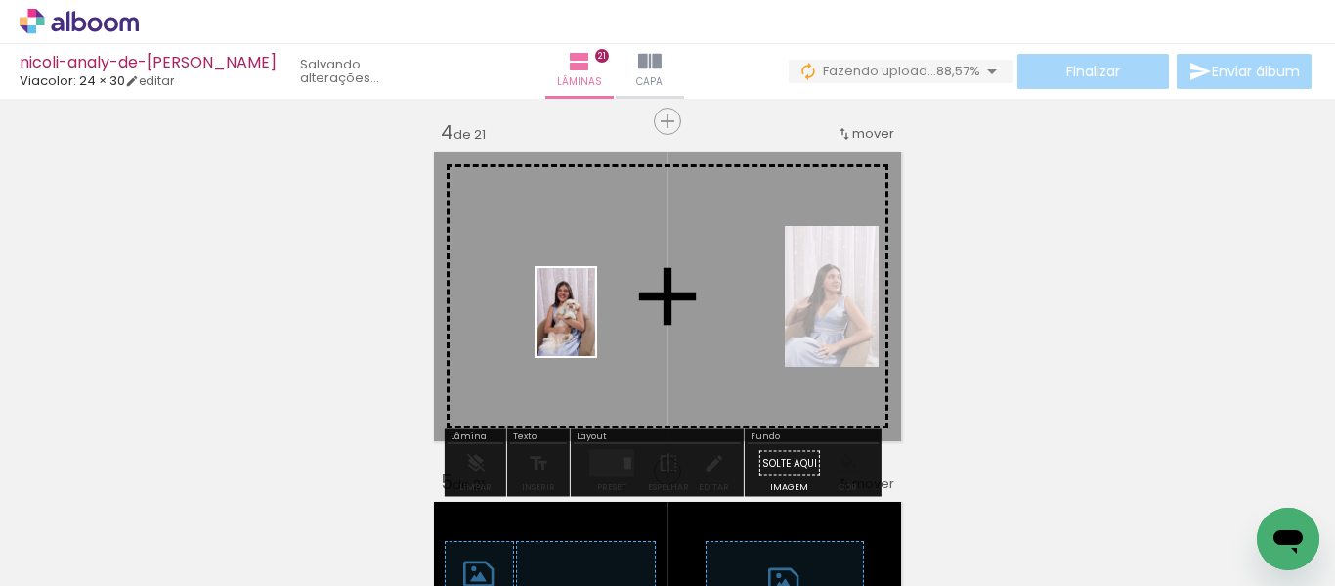
drag, startPoint x: 588, startPoint y: 526, endPoint x: 595, endPoint y: 327, distance: 199.6
click at [595, 327] on quentale-workspace at bounding box center [667, 293] width 1335 height 586
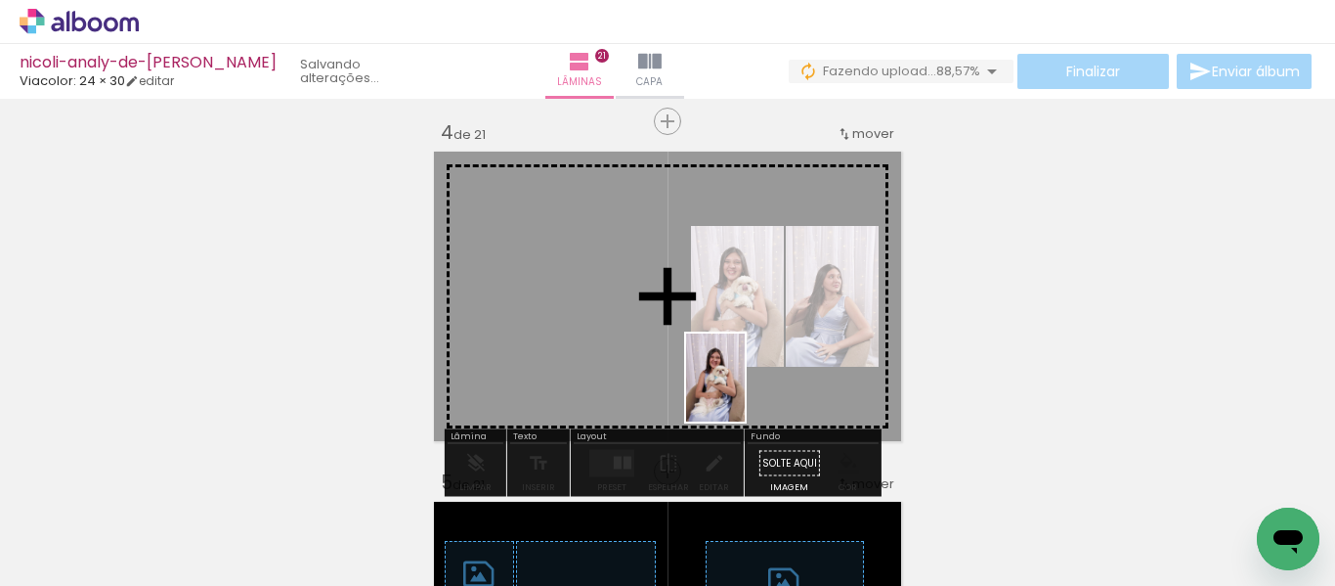
drag, startPoint x: 999, startPoint y: 516, endPoint x: 669, endPoint y: 358, distance: 366.4
click at [666, 356] on quentale-workspace at bounding box center [667, 293] width 1335 height 586
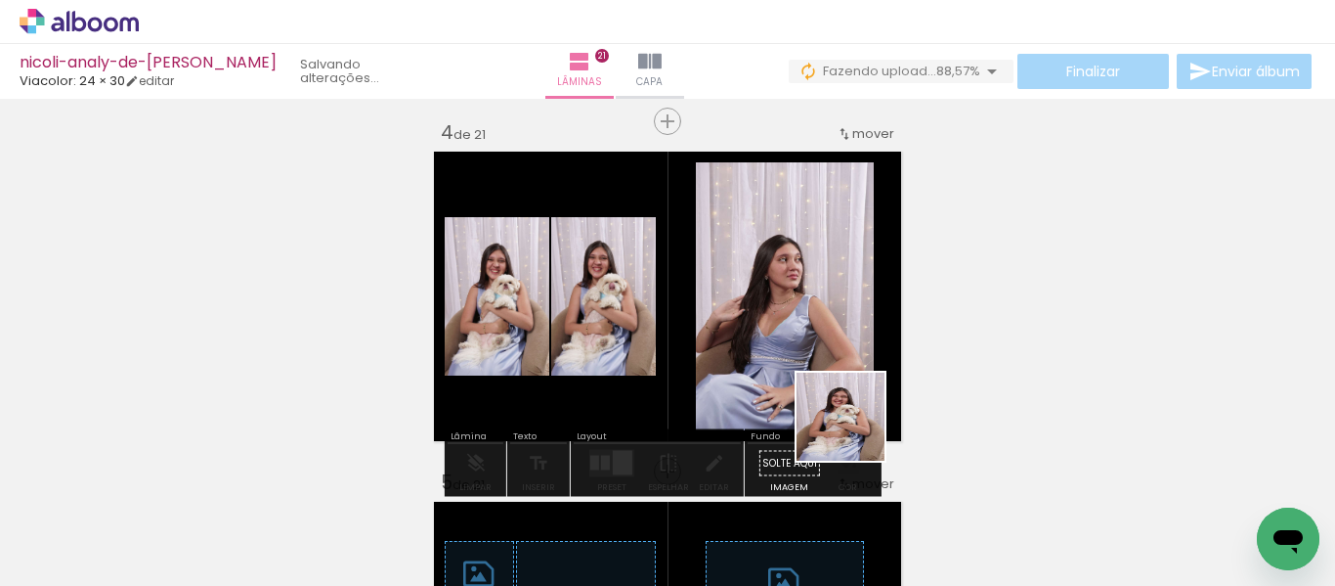
drag, startPoint x: 1047, startPoint y: 535, endPoint x: 690, endPoint y: 349, distance: 402.3
click at [690, 349] on quentale-workspace at bounding box center [667, 293] width 1335 height 586
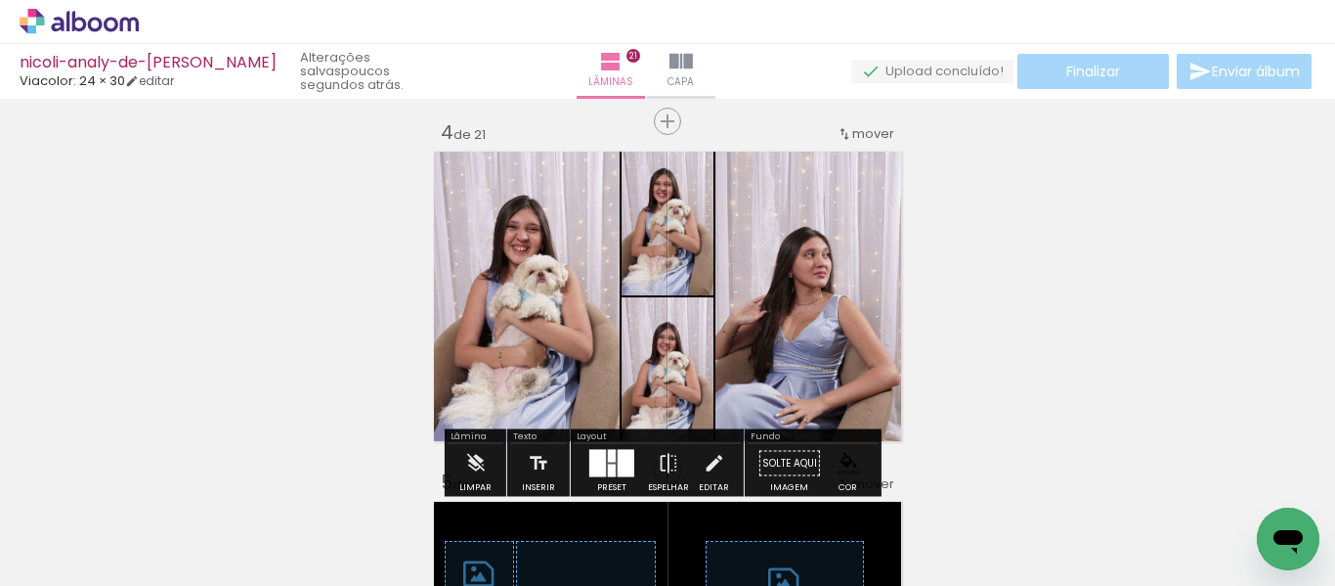
scroll to position [1158, 0]
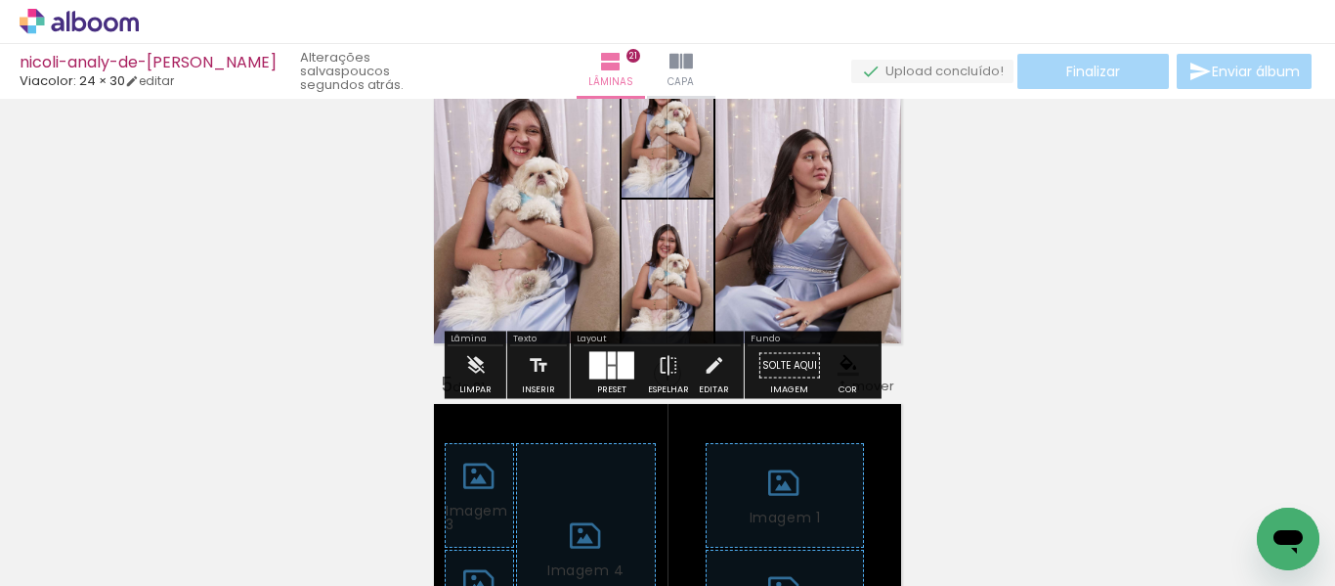
click at [590, 369] on div at bounding box center [598, 365] width 17 height 27
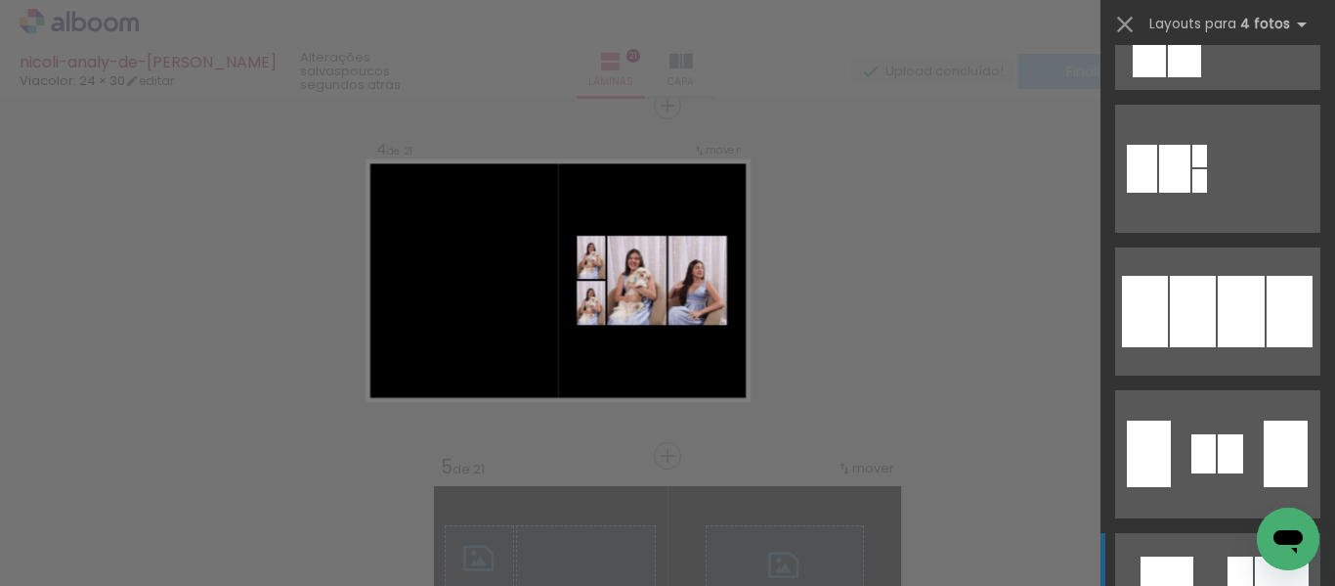
scroll to position [1564, 0]
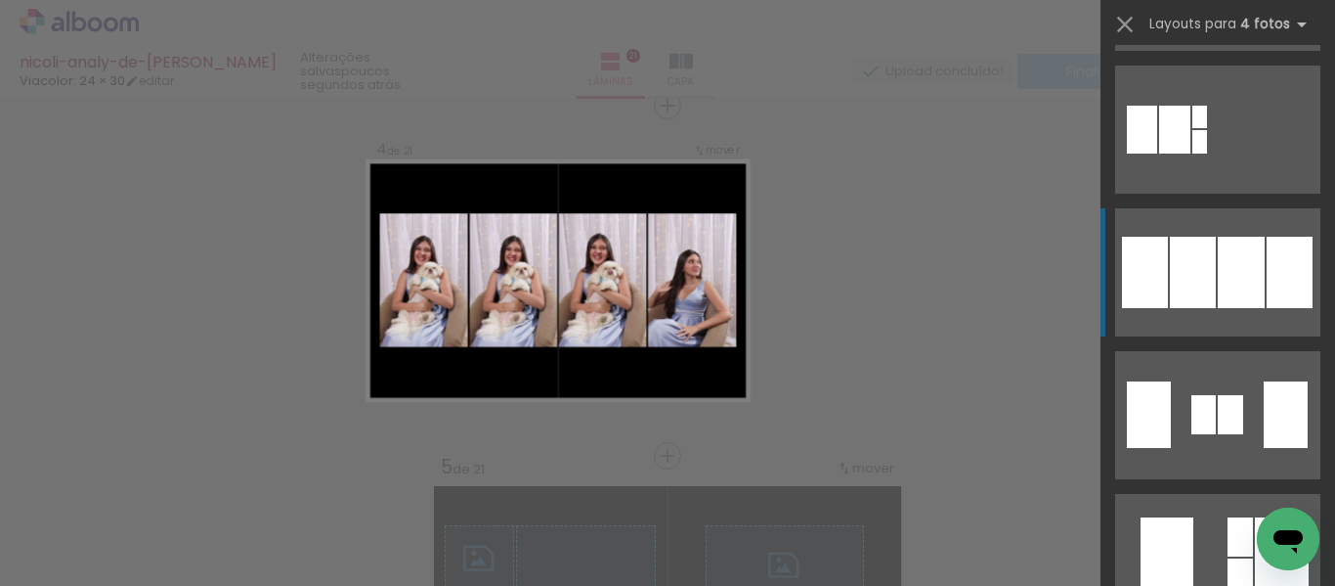
click at [1195, 287] on div at bounding box center [1193, 272] width 46 height 71
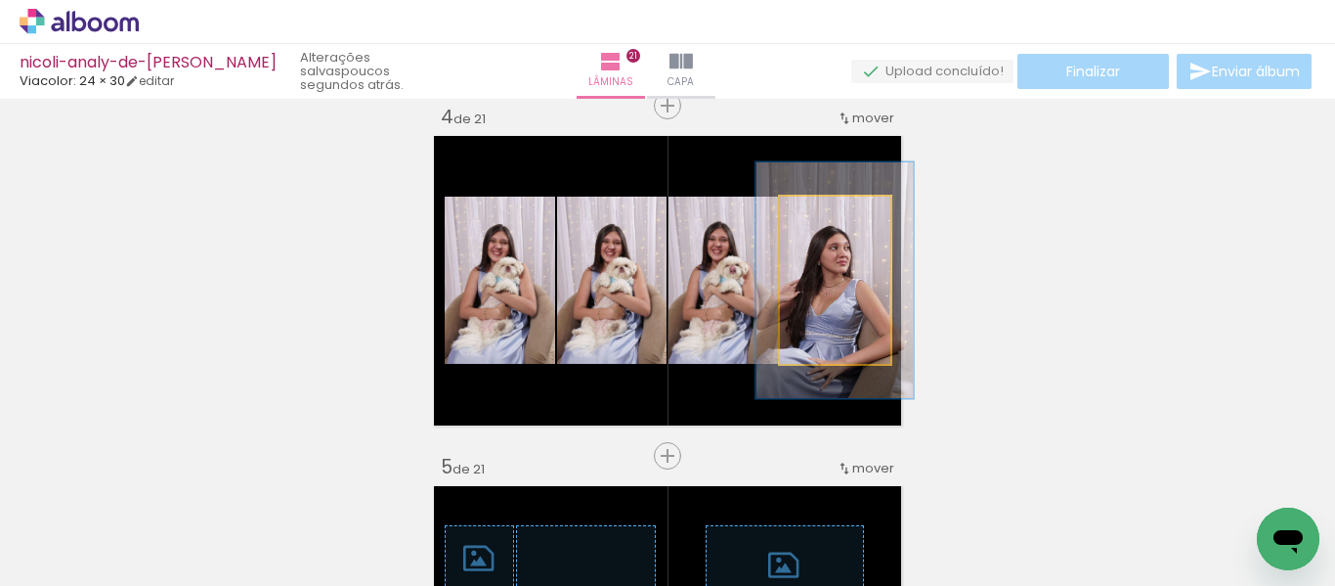
drag, startPoint x: 810, startPoint y: 220, endPoint x: 825, endPoint y: 221, distance: 15.7
type paper-slider "141"
click at [827, 221] on div at bounding box center [836, 217] width 18 height 18
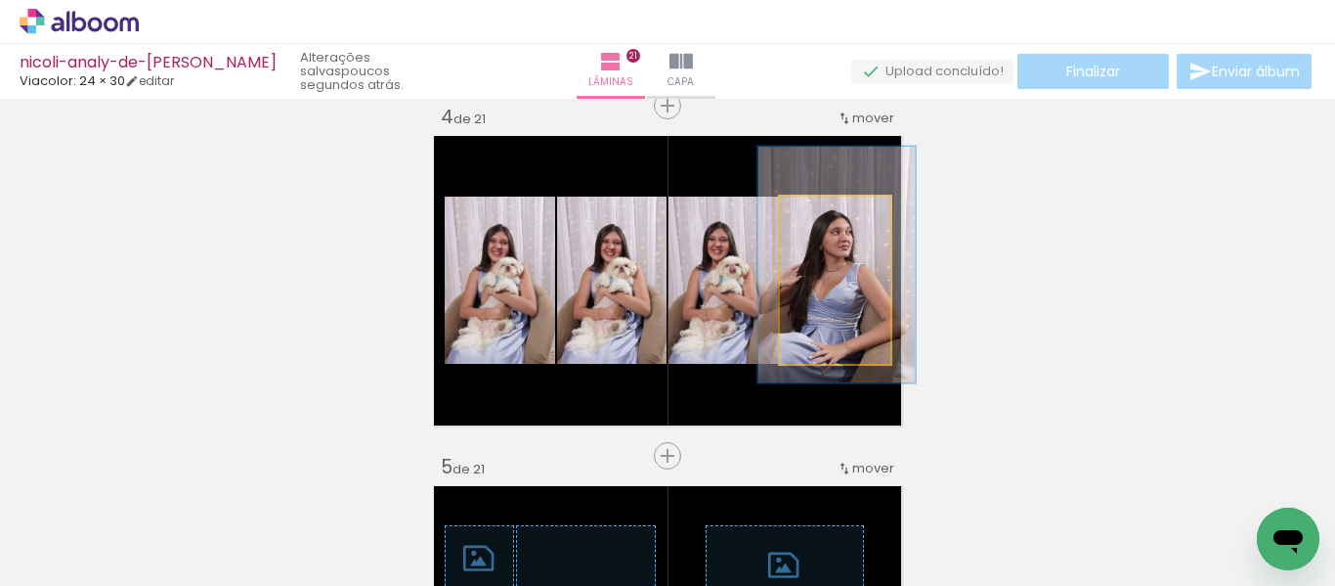
drag, startPoint x: 868, startPoint y: 297, endPoint x: 870, endPoint y: 282, distance: 15.8
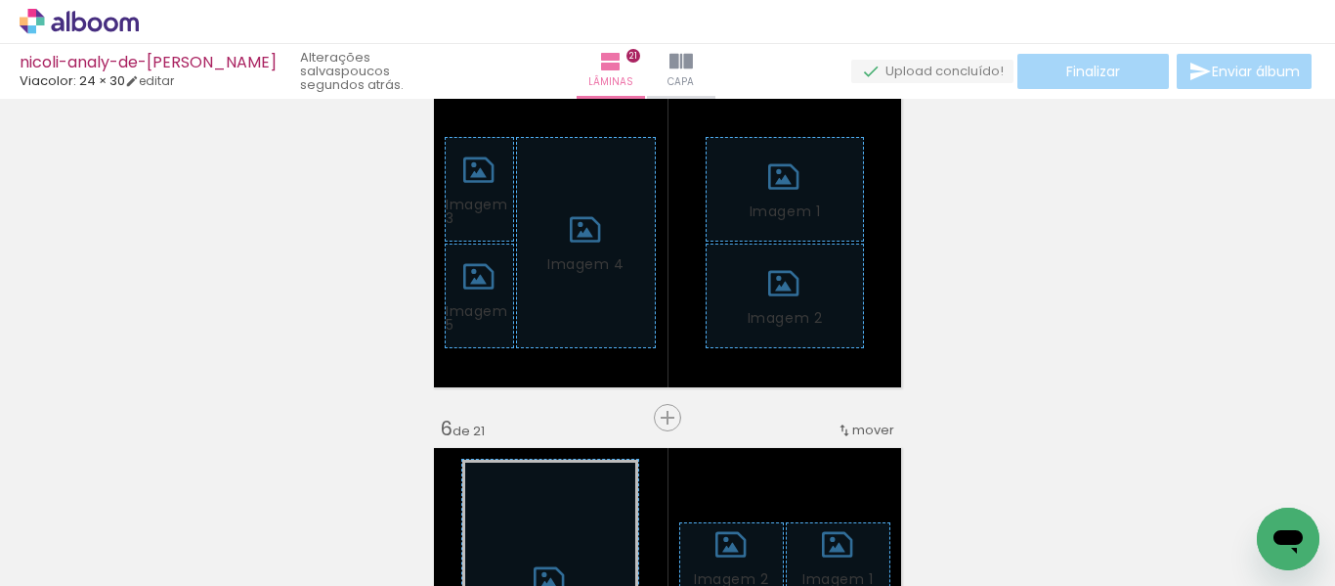
scroll to position [1467, 0]
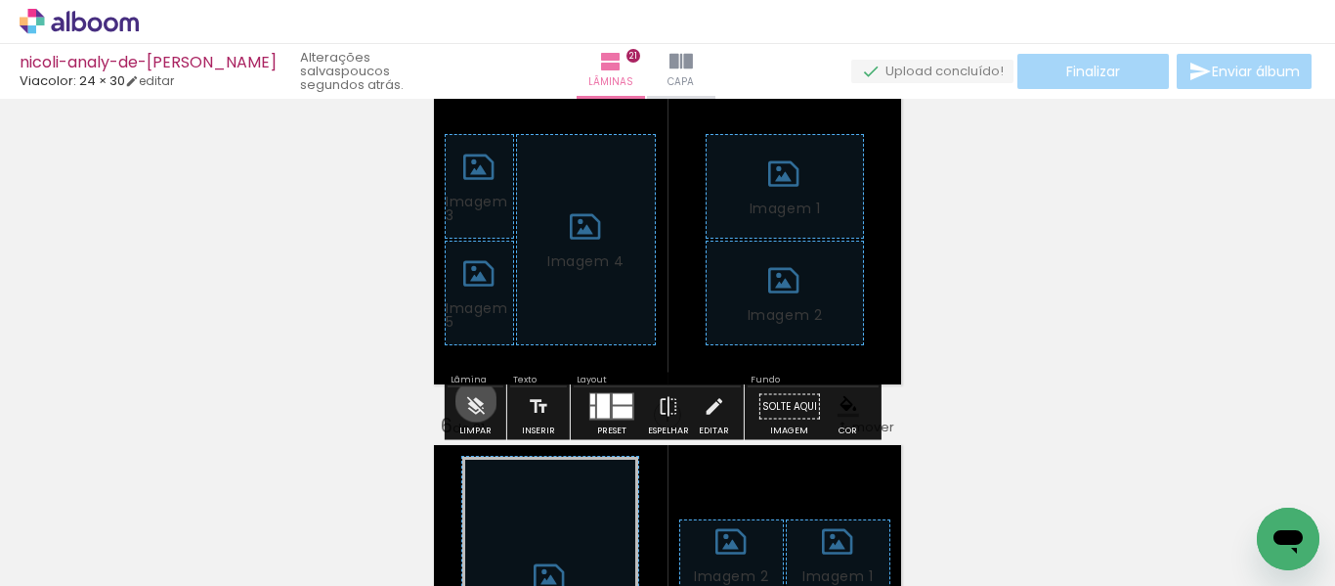
drag, startPoint x: 476, startPoint y: 401, endPoint x: 510, endPoint y: 376, distance: 42.1
click at [478, 401] on iron-icon at bounding box center [475, 406] width 22 height 39
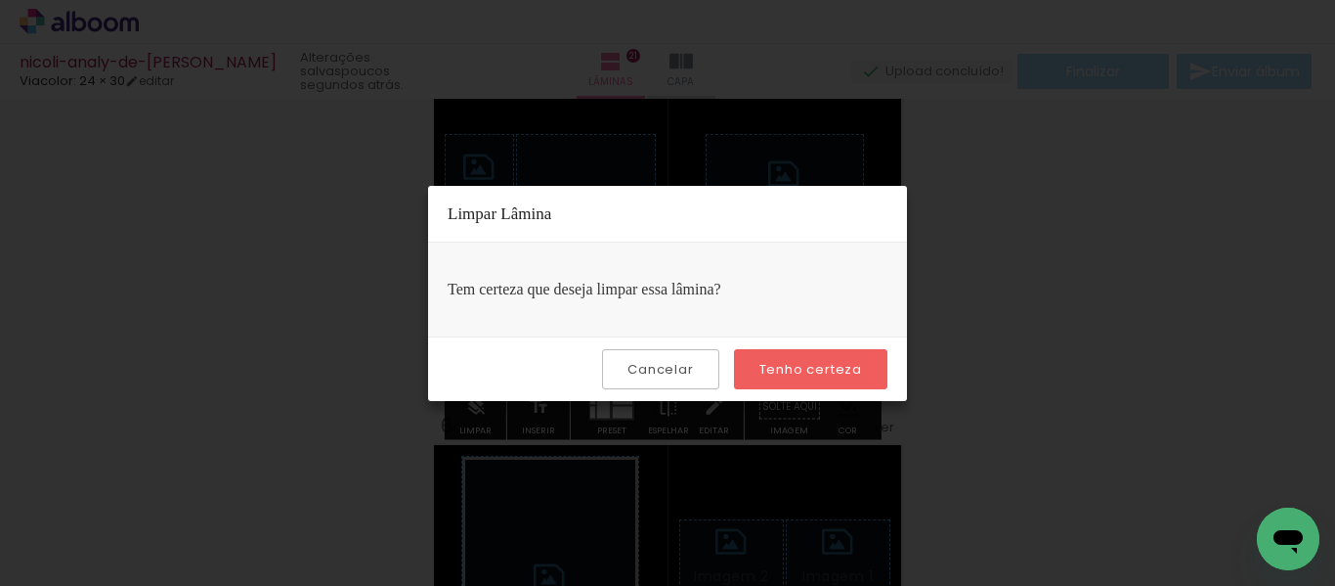
click at [764, 359] on paper-button "Tenho certeza" at bounding box center [810, 369] width 153 height 40
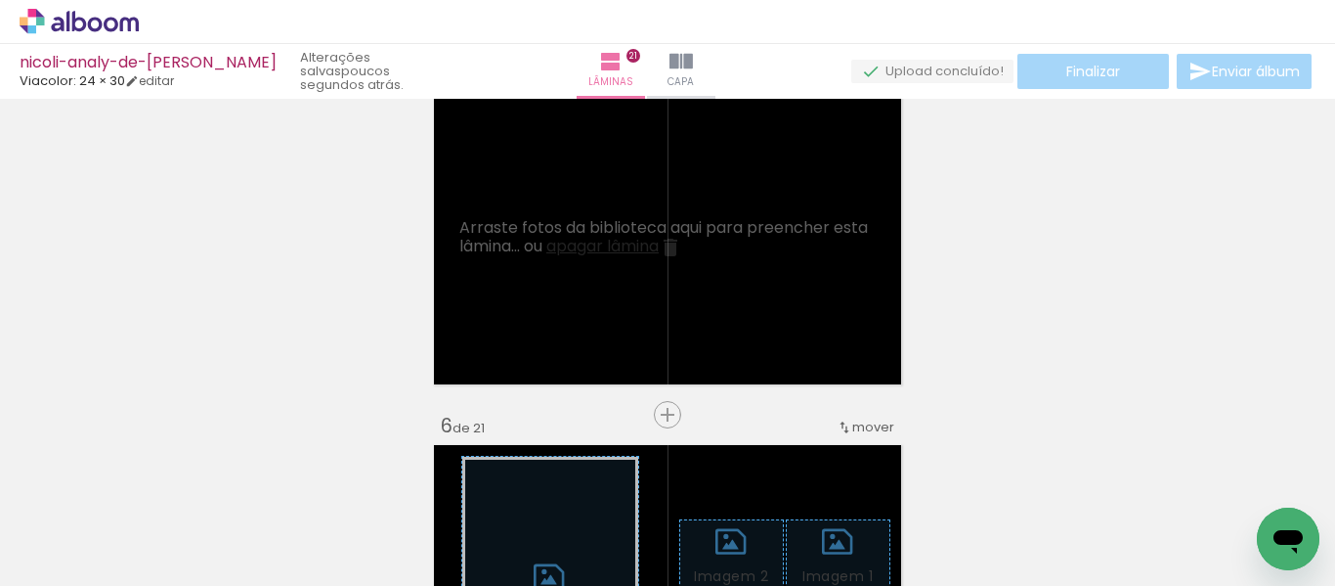
scroll to position [0, 0]
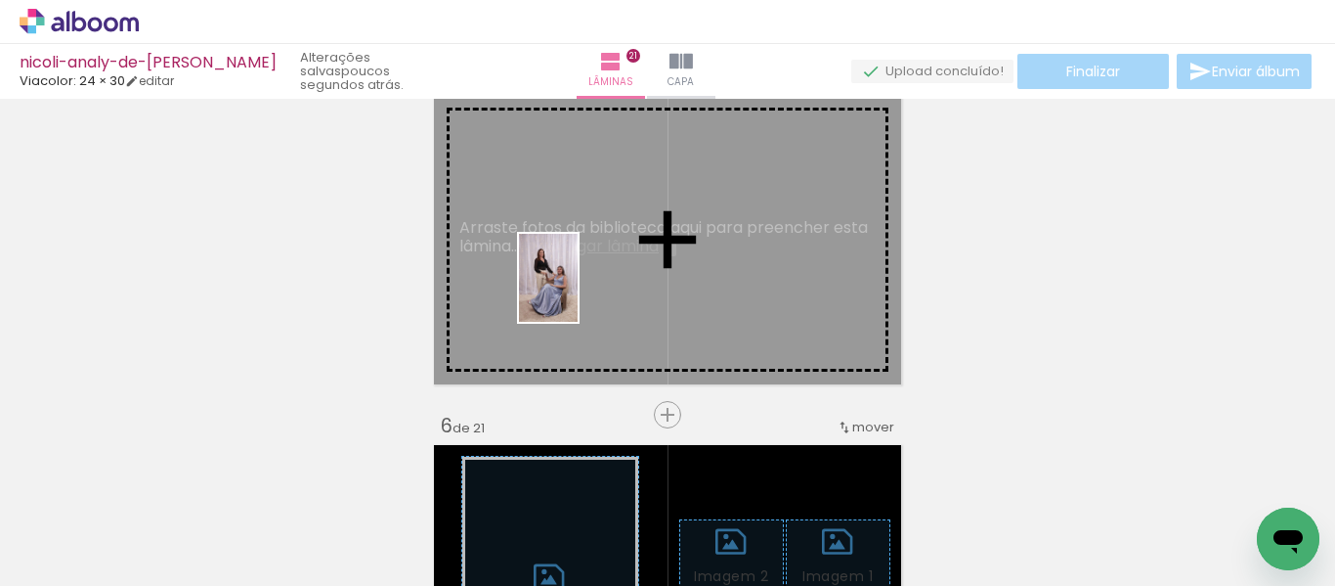
drag, startPoint x: 311, startPoint y: 521, endPoint x: 577, endPoint y: 297, distance: 347.6
click at [581, 289] on quentale-workspace at bounding box center [667, 293] width 1335 height 586
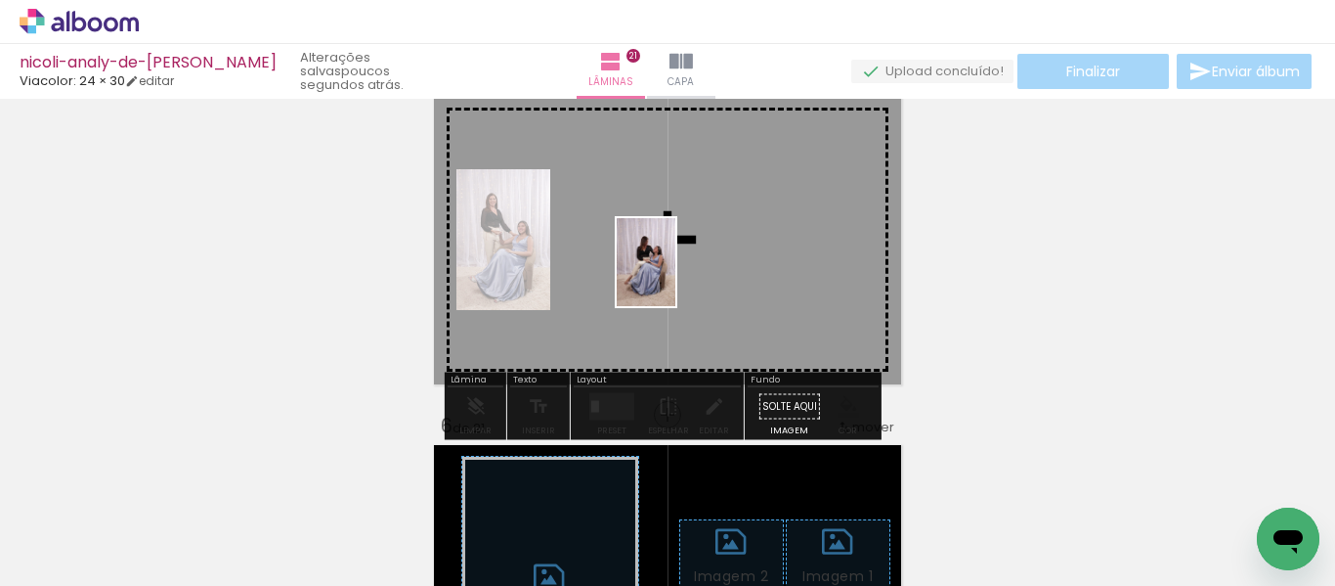
drag, startPoint x: 325, startPoint y: 514, endPoint x: 676, endPoint y: 277, distance: 423.8
click at [676, 277] on quentale-workspace at bounding box center [667, 293] width 1335 height 586
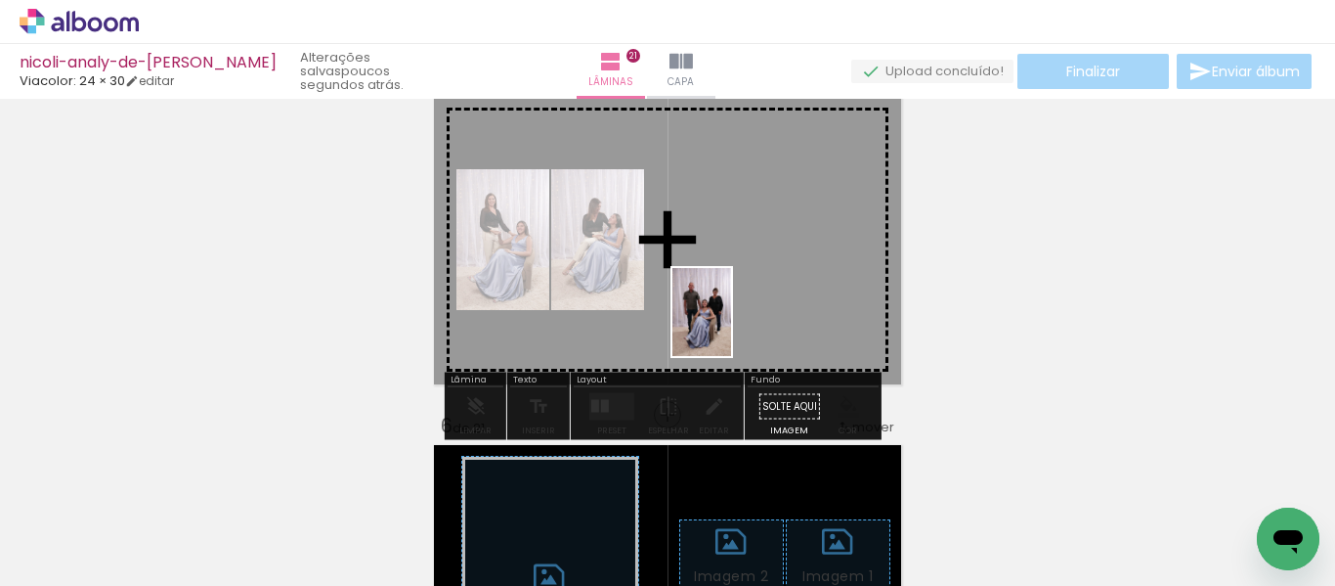
drag, startPoint x: 542, startPoint y: 539, endPoint x: 732, endPoint y: 327, distance: 285.2
click at [732, 327] on quentale-workspace at bounding box center [667, 293] width 1335 height 586
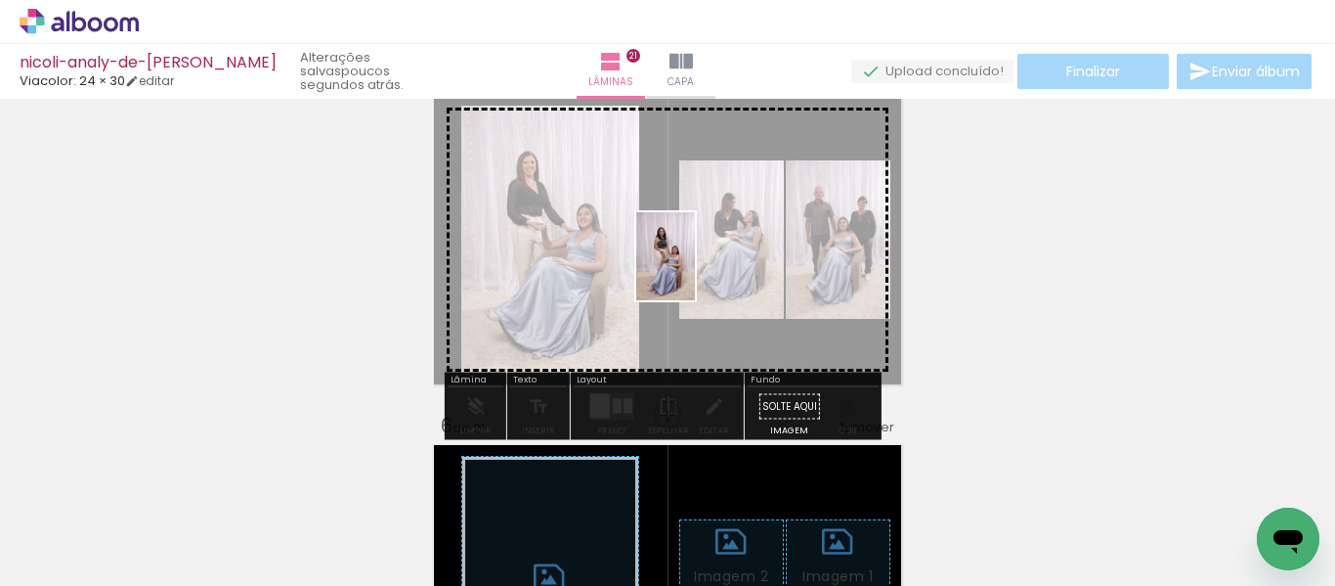
drag, startPoint x: 425, startPoint y: 523, endPoint x: 708, endPoint y: 270, distance: 379.4
click at [708, 270] on quentale-workspace at bounding box center [667, 293] width 1335 height 586
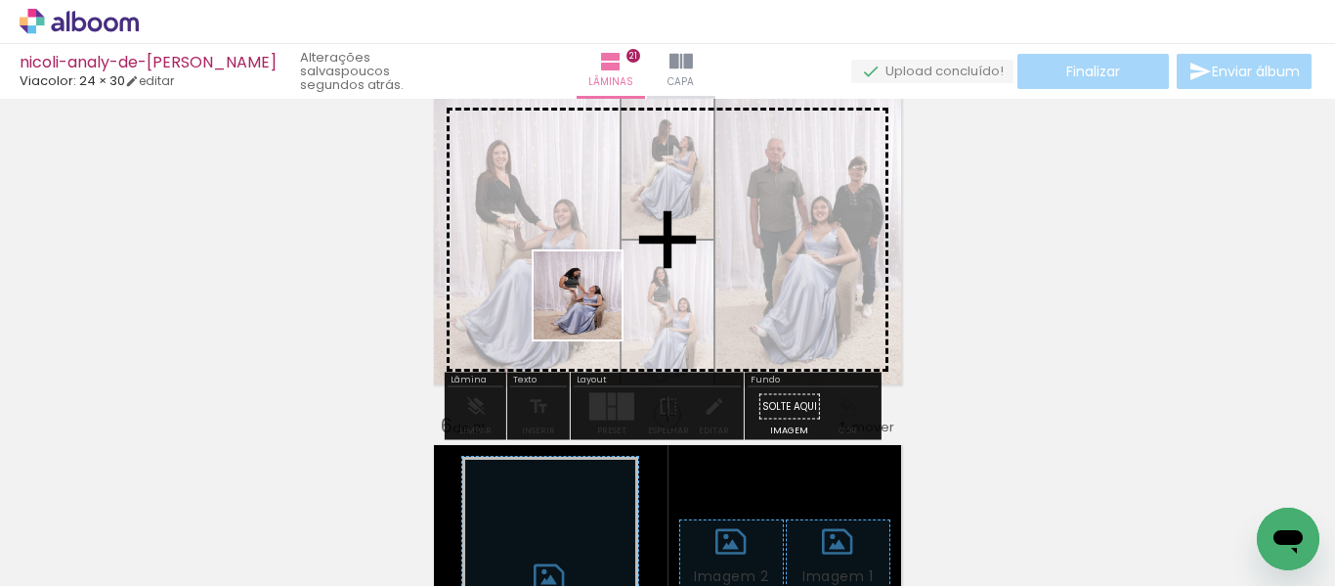
drag, startPoint x: 322, startPoint y: 533, endPoint x: 594, endPoint y: 298, distance: 359.8
click at [594, 298] on quentale-workspace at bounding box center [667, 293] width 1335 height 586
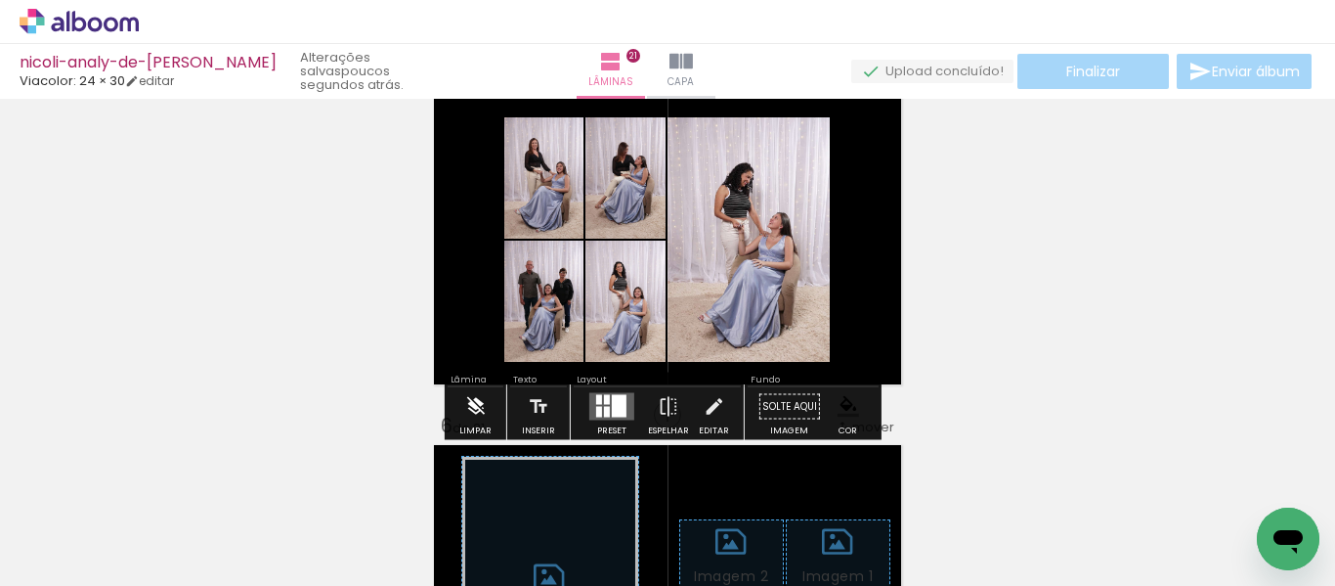
click at [470, 403] on iron-icon at bounding box center [475, 406] width 22 height 39
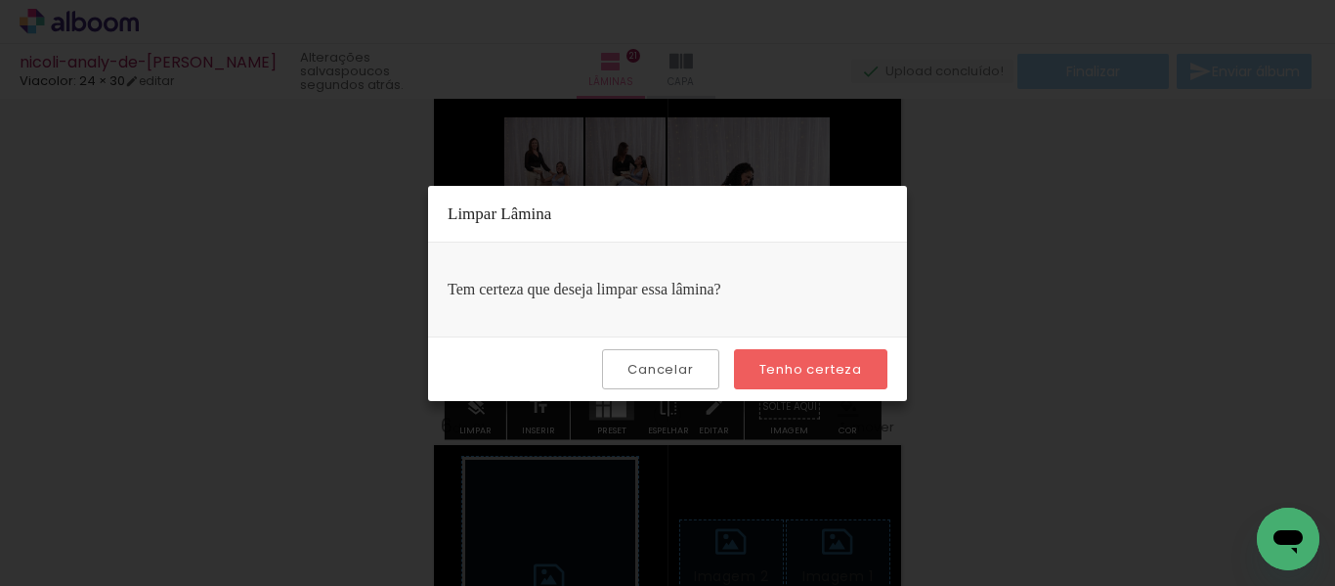
click at [1046, 278] on iron-overlay-backdrop at bounding box center [667, 293] width 1335 height 586
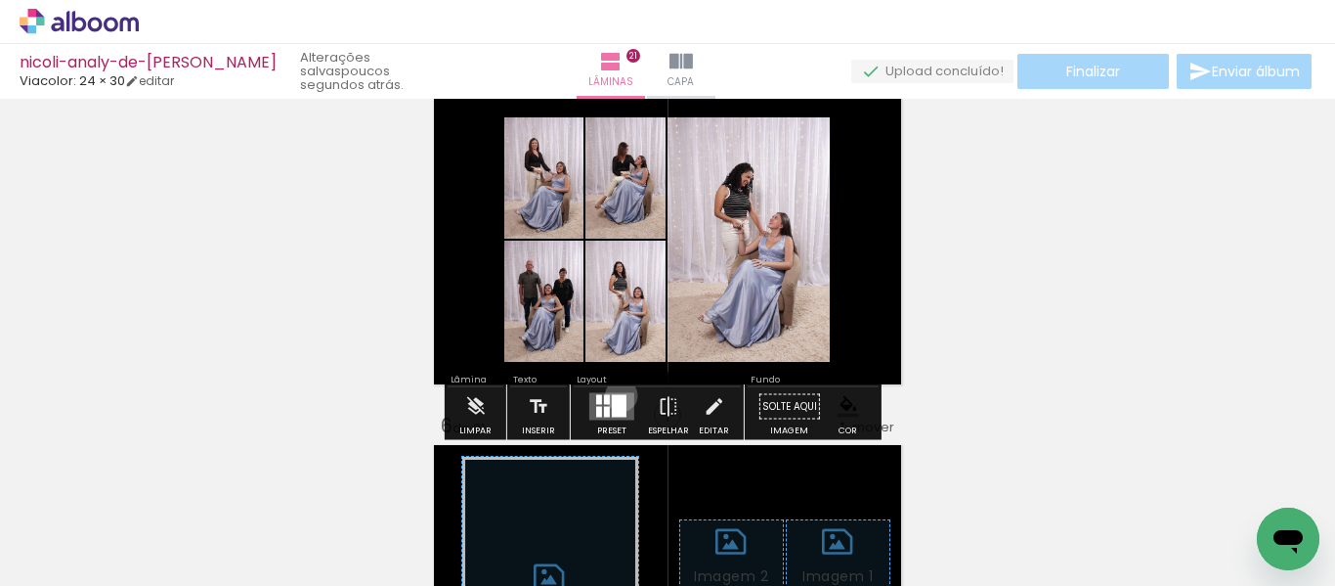
click at [616, 395] on div at bounding box center [619, 406] width 15 height 22
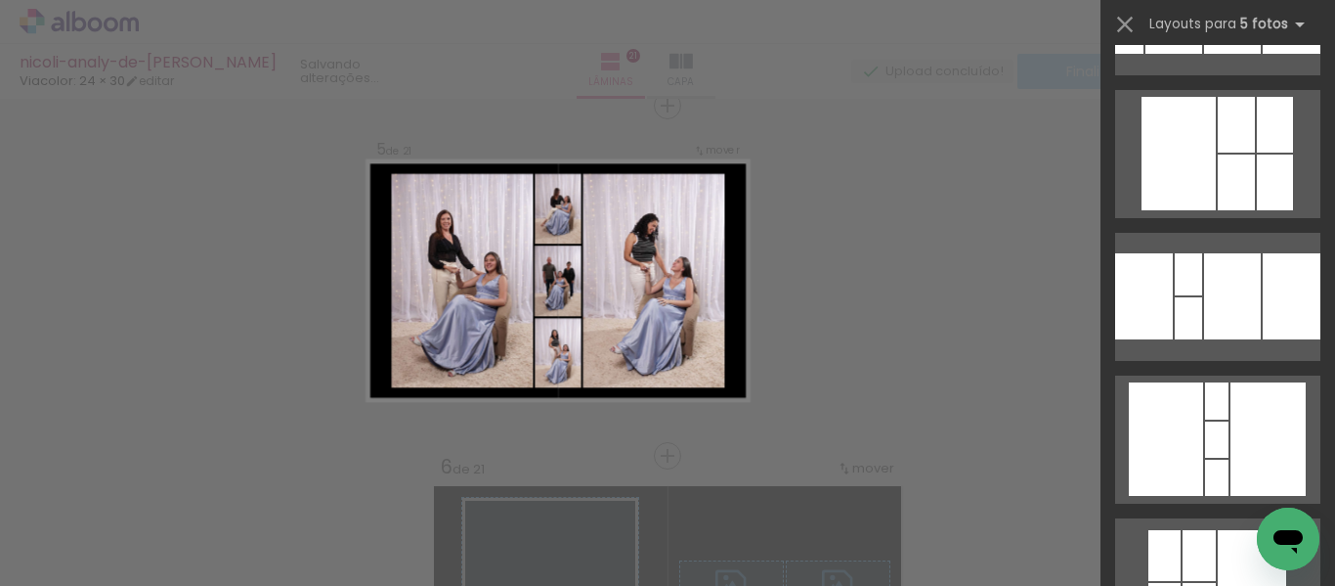
scroll to position [978, 0]
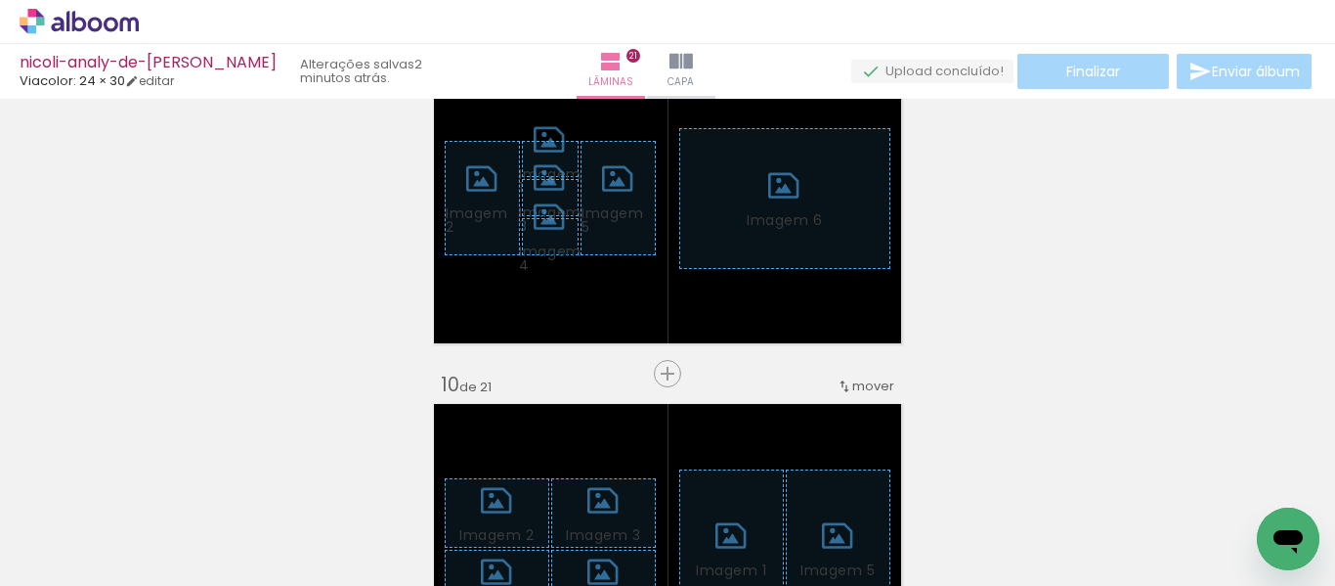
scroll to position [489, 0]
